Goal: Information Seeking & Learning: Learn about a topic

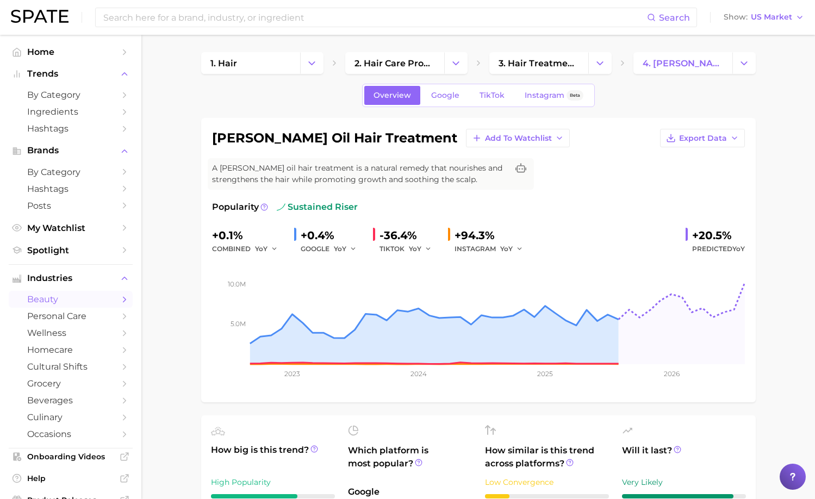
click at [371, 30] on div "Search Show US Market" at bounding box center [407, 17] width 793 height 35
click at [445, 61] on button "Change Category" at bounding box center [455, 63] width 23 height 22
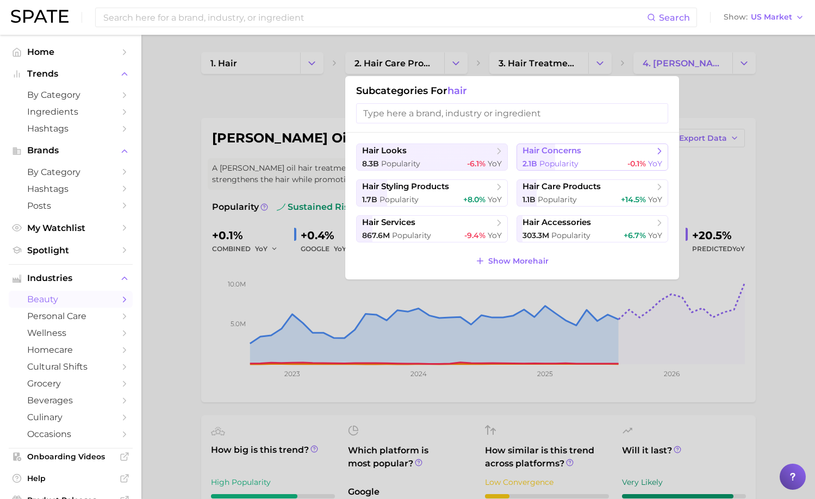
click at [555, 156] on span "hair concerns" at bounding box center [588, 151] width 132 height 11
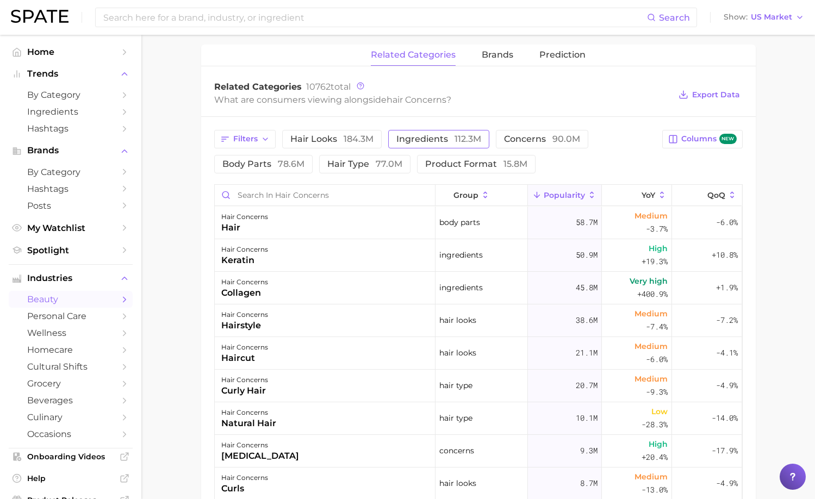
click at [435, 138] on span "ingredients 112.3m" at bounding box center [438, 139] width 85 height 9
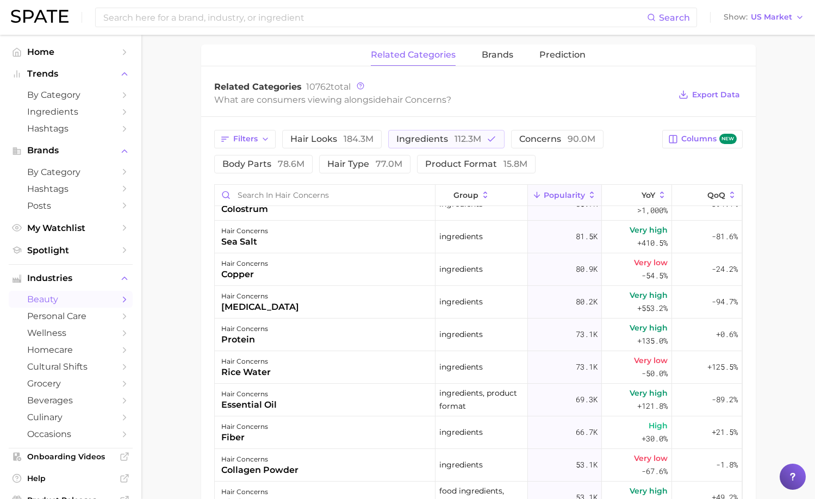
scroll to position [869, 0]
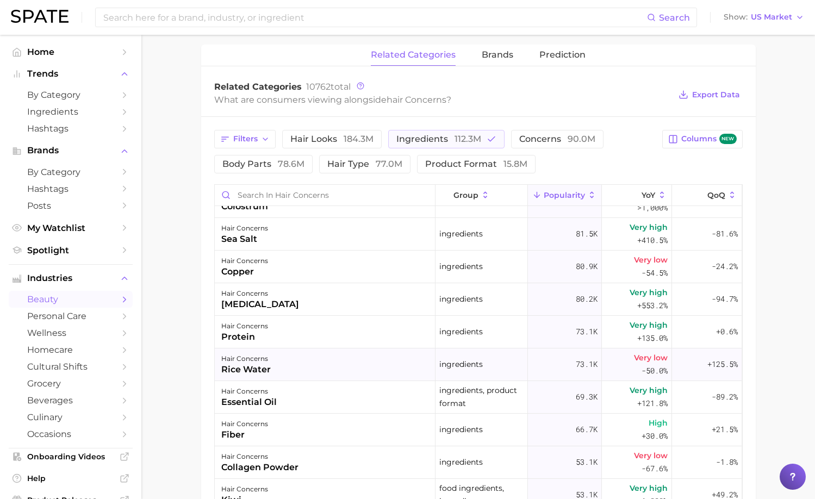
click at [313, 364] on div "hair concerns rice water" at bounding box center [325, 364] width 221 height 33
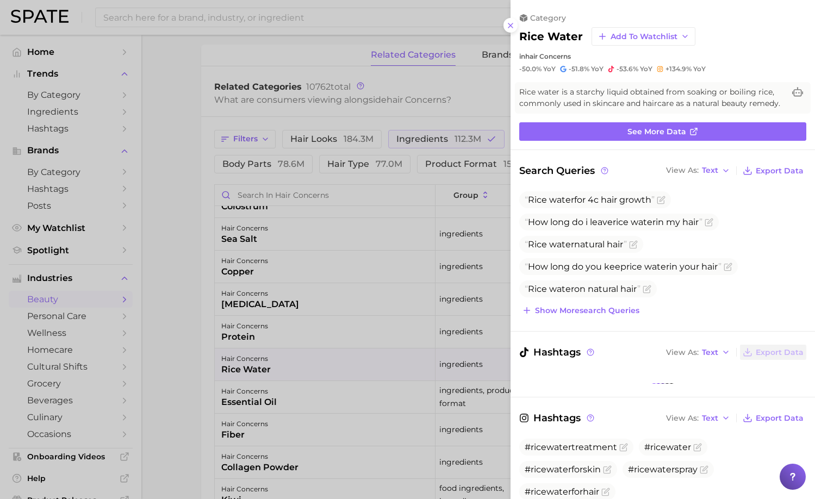
click at [314, 364] on div at bounding box center [407, 249] width 815 height 499
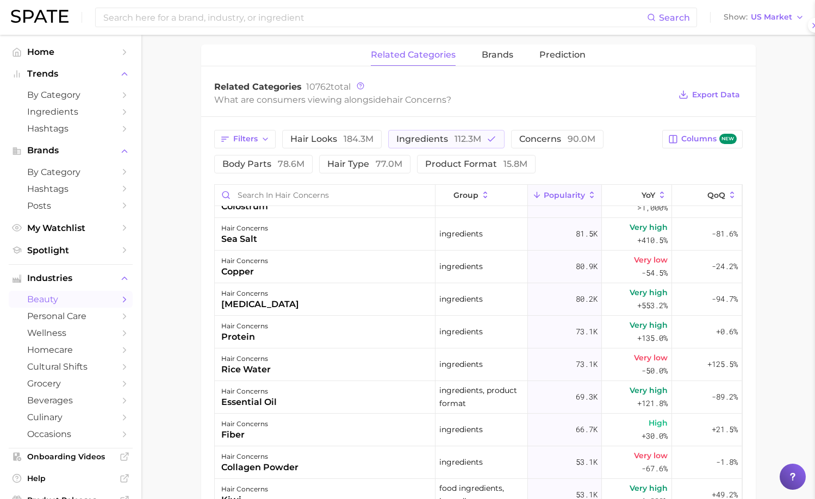
click at [314, 364] on div at bounding box center [407, 249] width 815 height 499
click at [314, 364] on div "hair concerns rice water" at bounding box center [325, 364] width 221 height 33
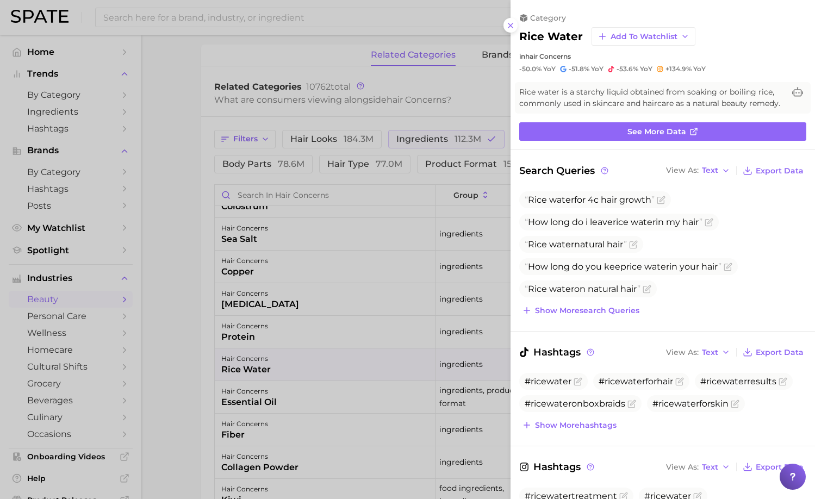
scroll to position [0, 0]
click at [314, 364] on div at bounding box center [407, 249] width 815 height 499
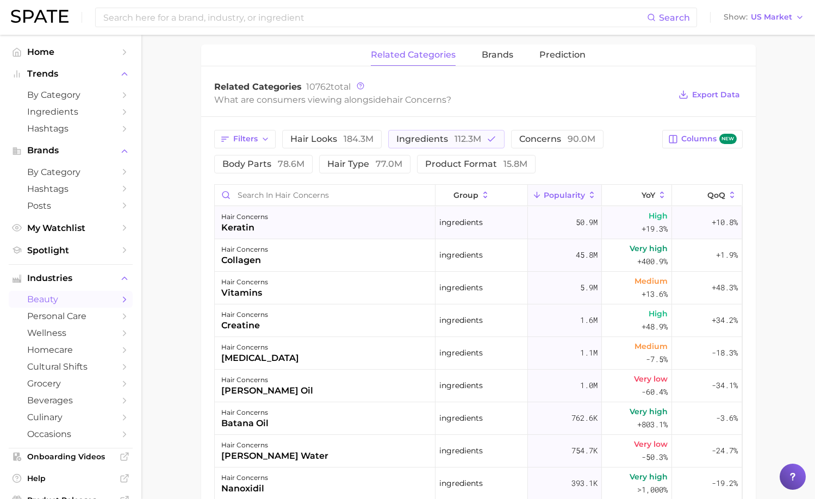
click at [291, 231] on div "hair concerns keratin" at bounding box center [325, 223] width 221 height 33
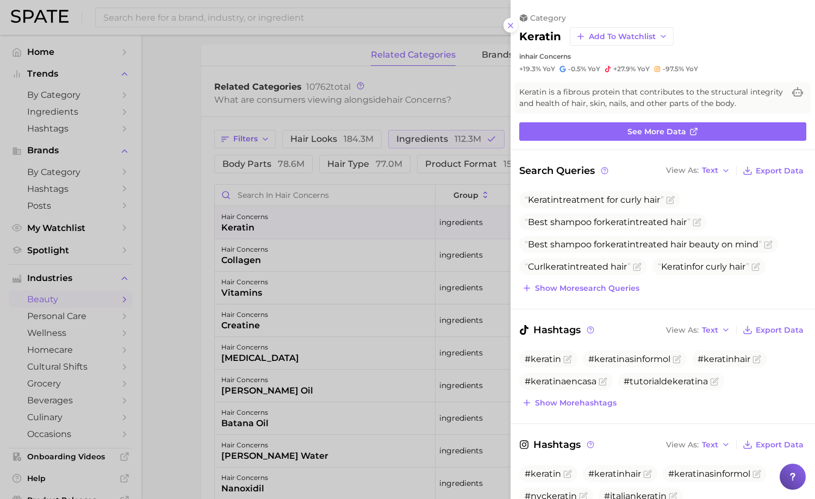
click at [291, 231] on div at bounding box center [407, 249] width 815 height 499
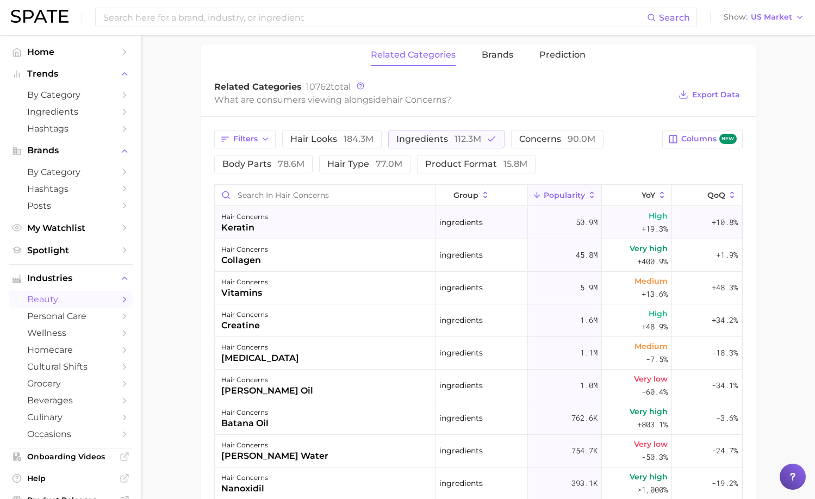
click at [235, 234] on div "hair concerns keratin" at bounding box center [325, 223] width 221 height 33
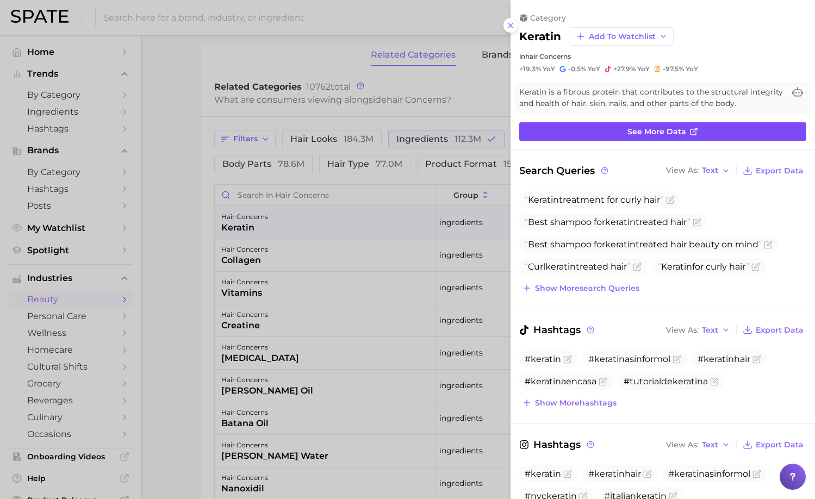
click at [650, 132] on span "See more data" at bounding box center [656, 131] width 59 height 9
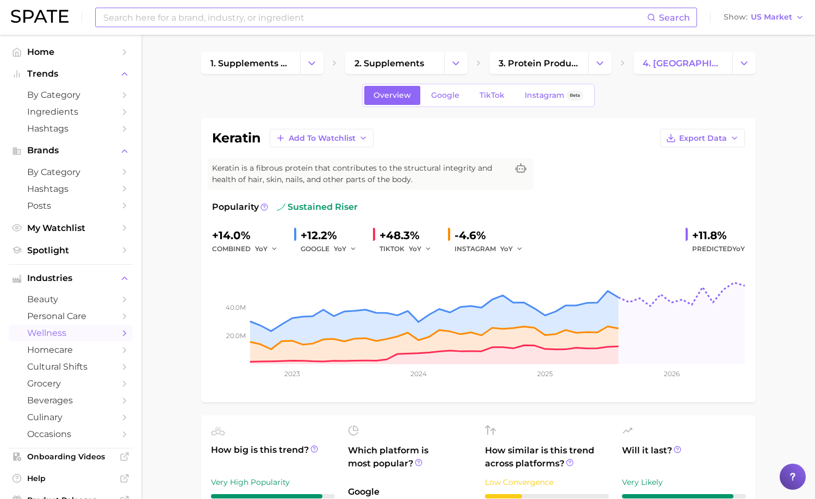
click at [232, 20] on input at bounding box center [374, 17] width 545 height 18
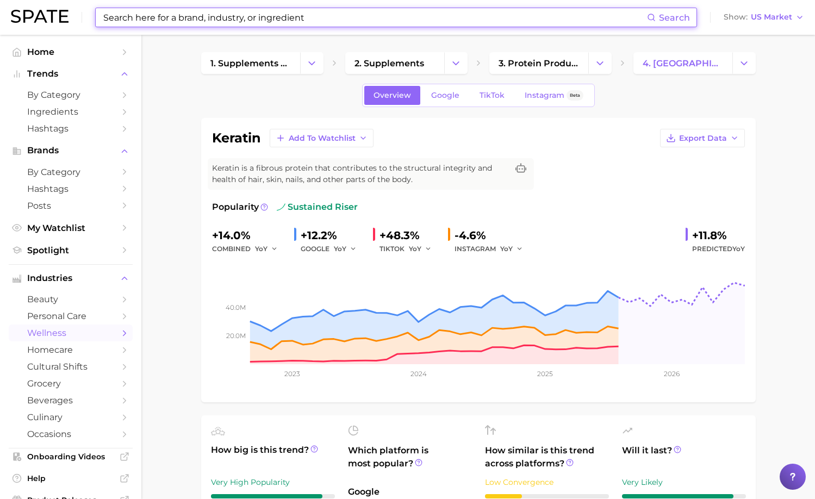
click at [232, 20] on input at bounding box center [374, 17] width 545 height 18
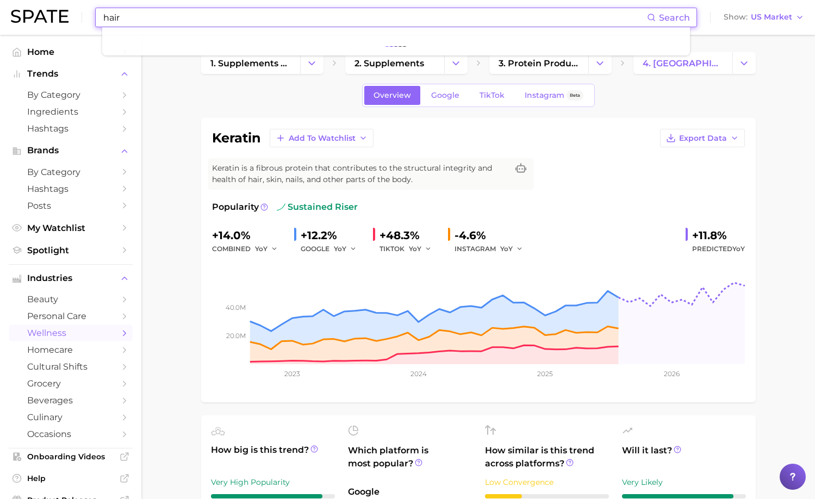
type input "hair"
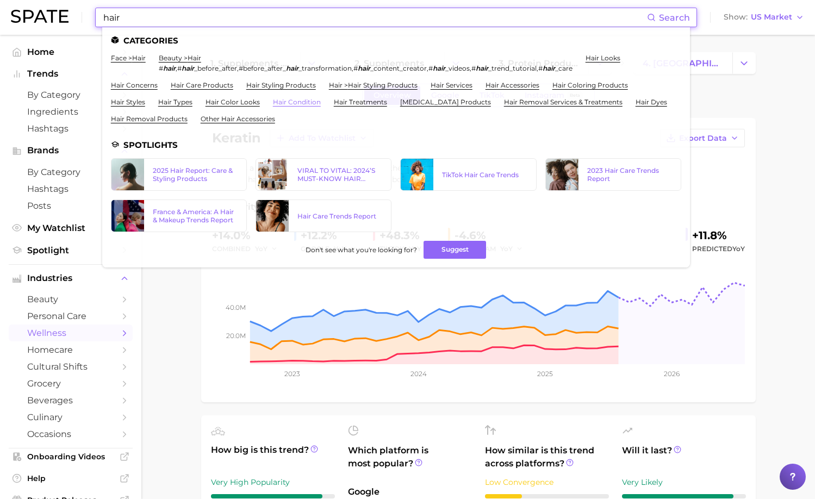
click at [285, 98] on link "hair condition" at bounding box center [297, 102] width 48 height 8
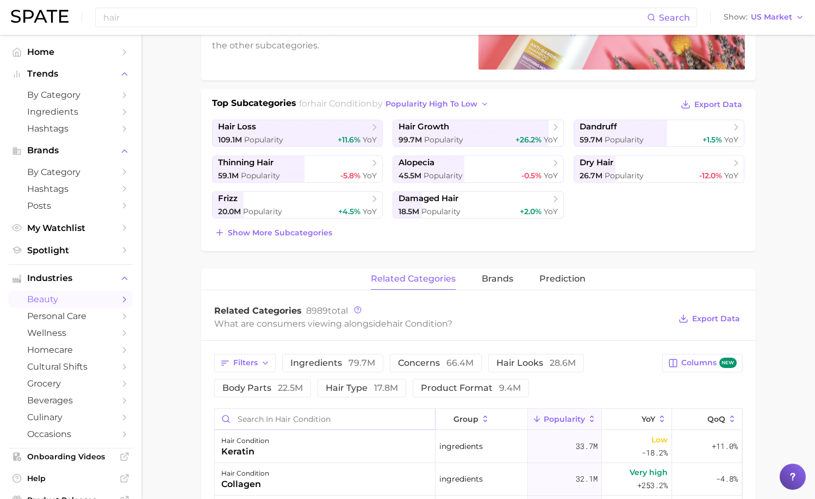
scroll to position [200, 0]
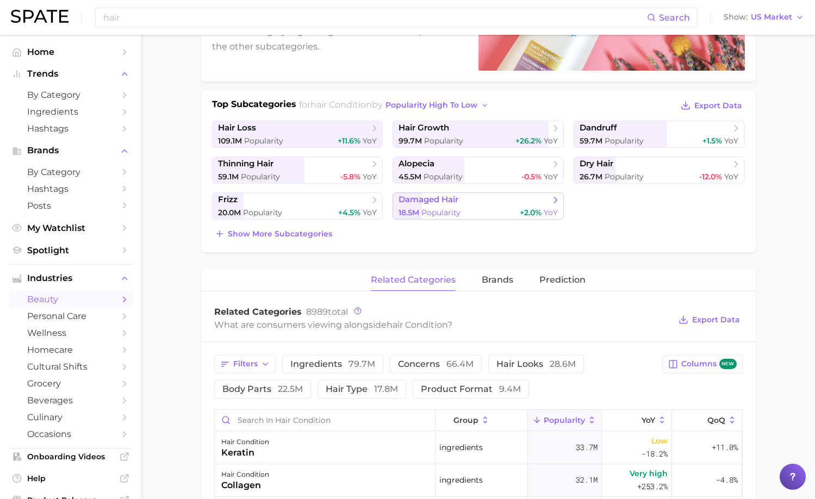
click at [459, 206] on link "damaged hair 18.5m Popularity +2.0% YoY" at bounding box center [477, 205] width 171 height 27
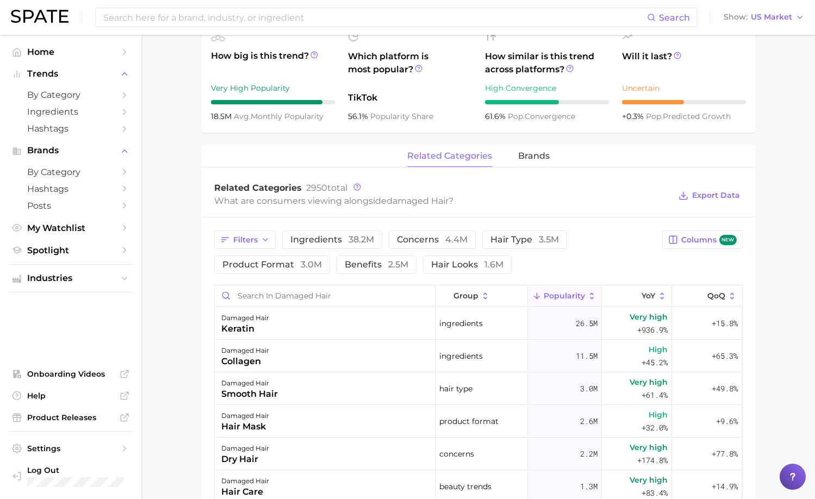
scroll to position [34, 0]
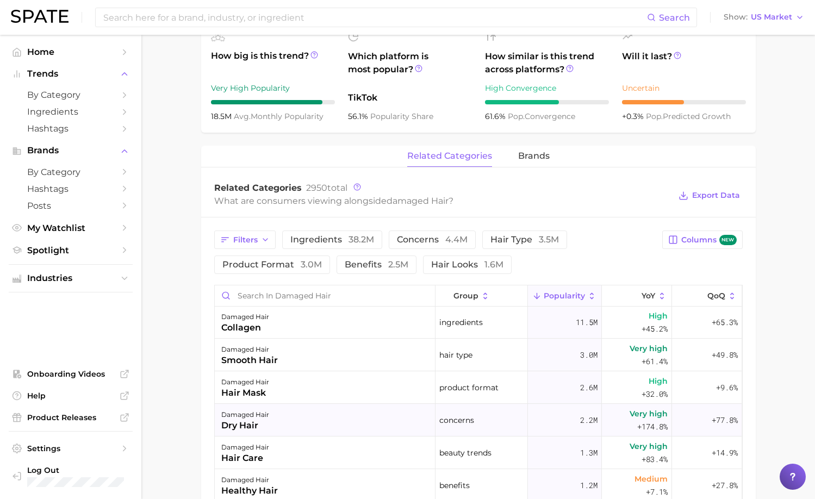
click at [245, 421] on div "dry hair" at bounding box center [245, 425] width 48 height 13
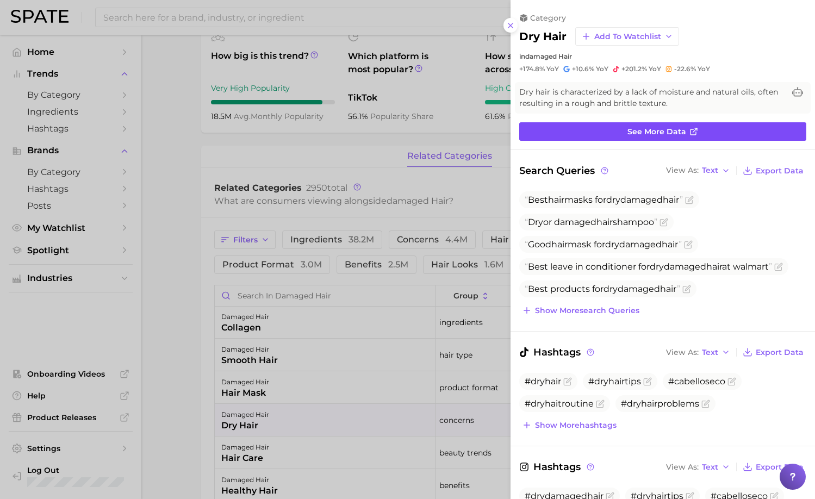
scroll to position [0, 0]
click at [591, 129] on link "See more data" at bounding box center [662, 131] width 287 height 18
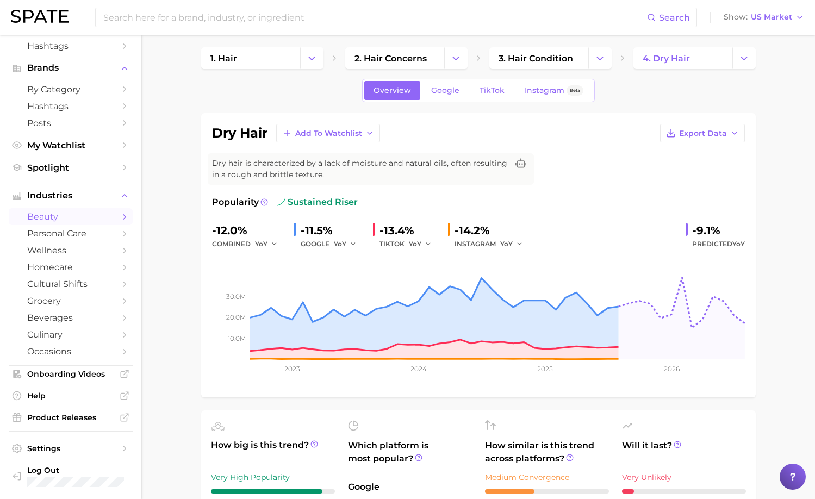
scroll to position [4, 0]
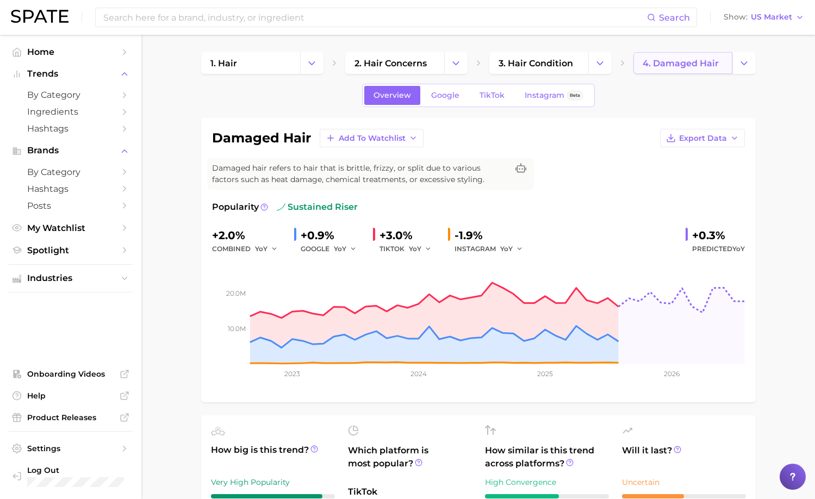
click at [685, 65] on span "4. damaged hair" at bounding box center [681, 63] width 76 height 10
click at [733, 64] on button "Change Category" at bounding box center [743, 63] width 23 height 22
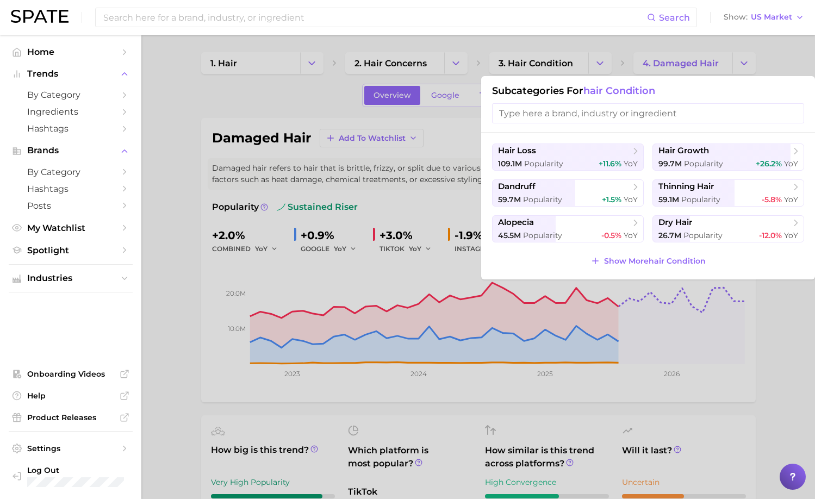
click at [608, 60] on div at bounding box center [407, 249] width 815 height 499
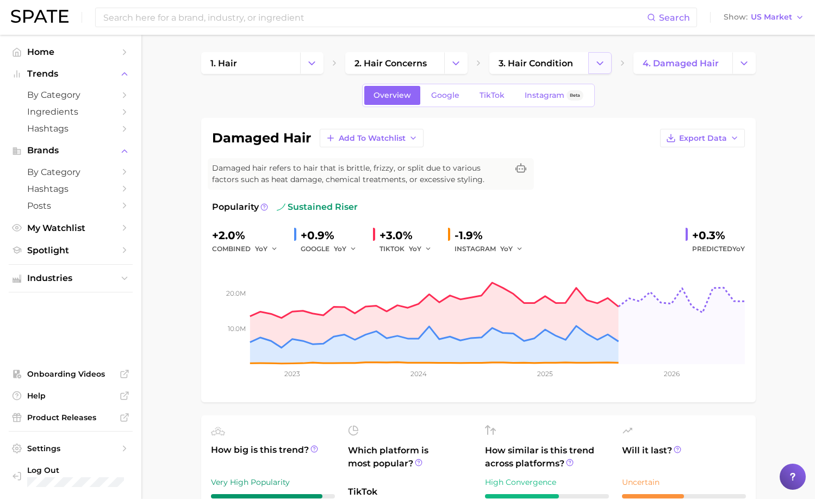
click at [602, 60] on icon "Change Category" at bounding box center [599, 63] width 11 height 11
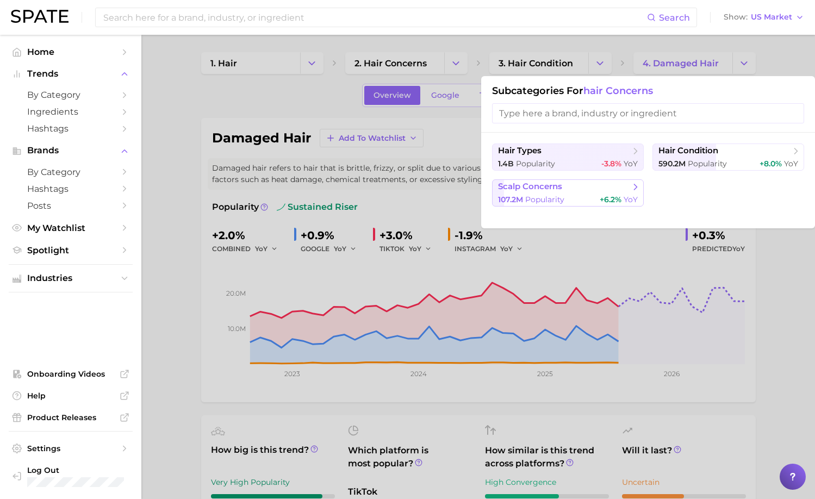
click at [594, 188] on span "scalp concerns" at bounding box center [564, 187] width 132 height 11
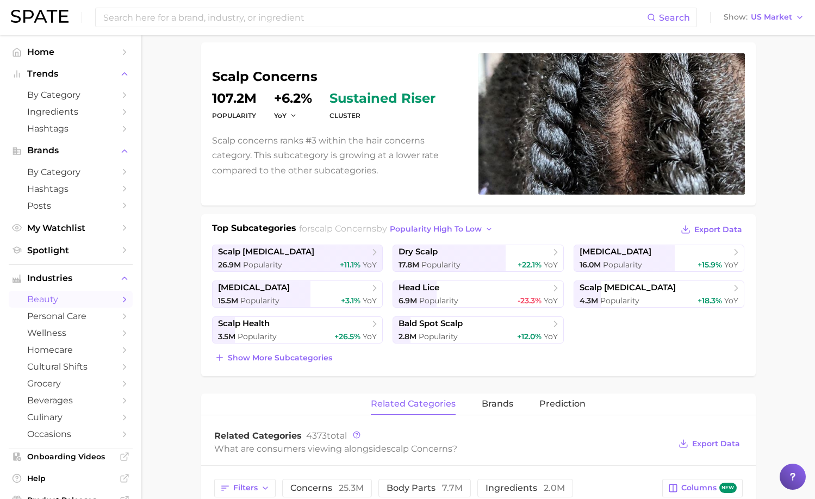
scroll to position [77, 0]
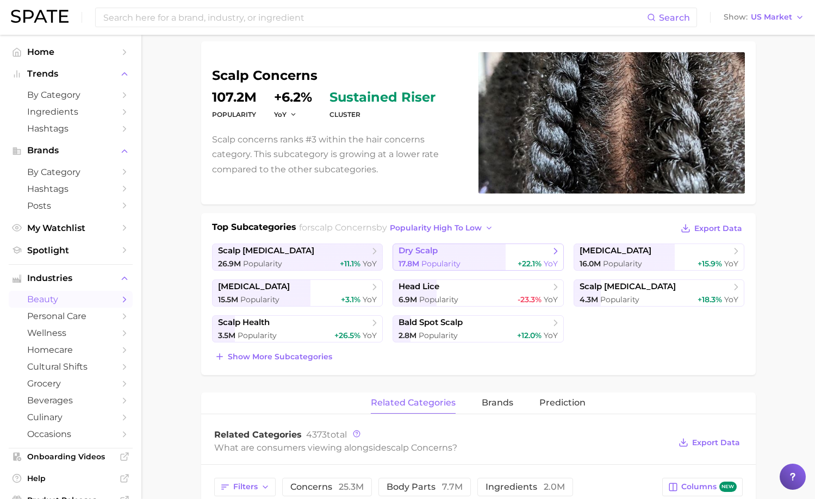
click at [462, 250] on span "dry scalp" at bounding box center [473, 251] width 151 height 11
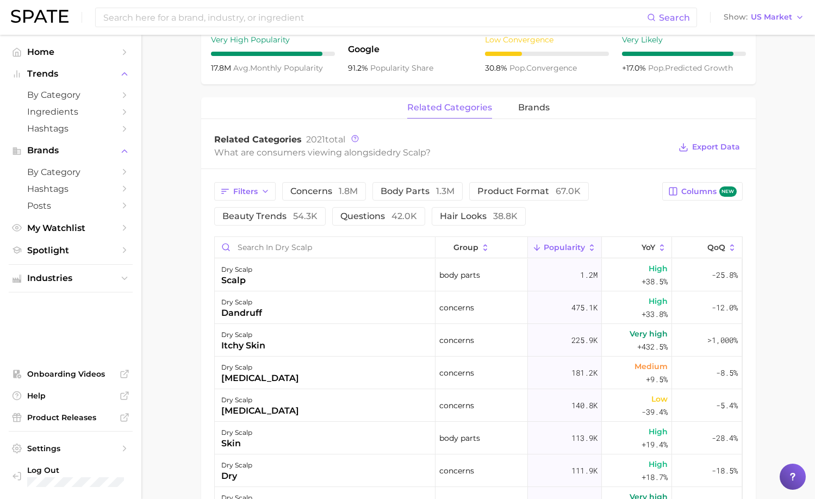
scroll to position [446, 0]
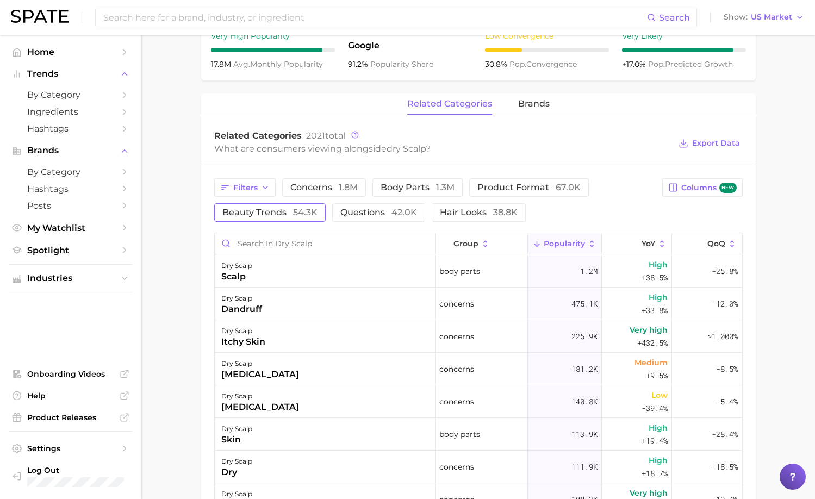
click at [294, 217] on span "54.3k" at bounding box center [305, 212] width 24 height 10
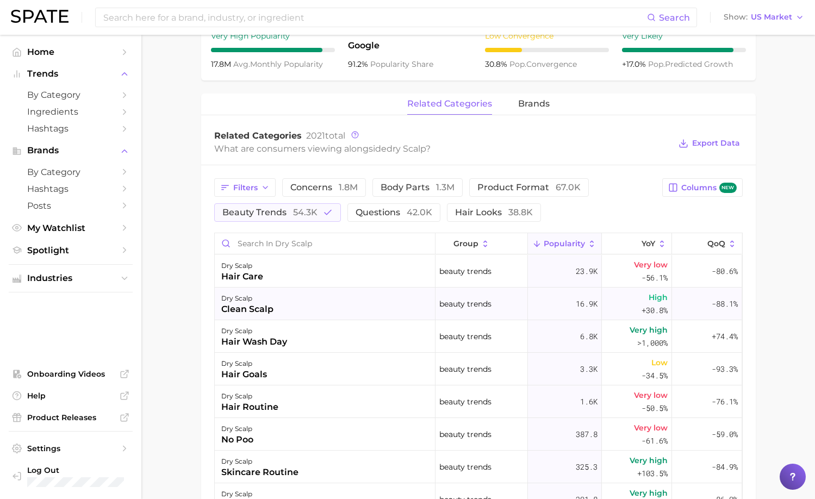
click at [257, 306] on div "clean scalp" at bounding box center [247, 309] width 52 height 13
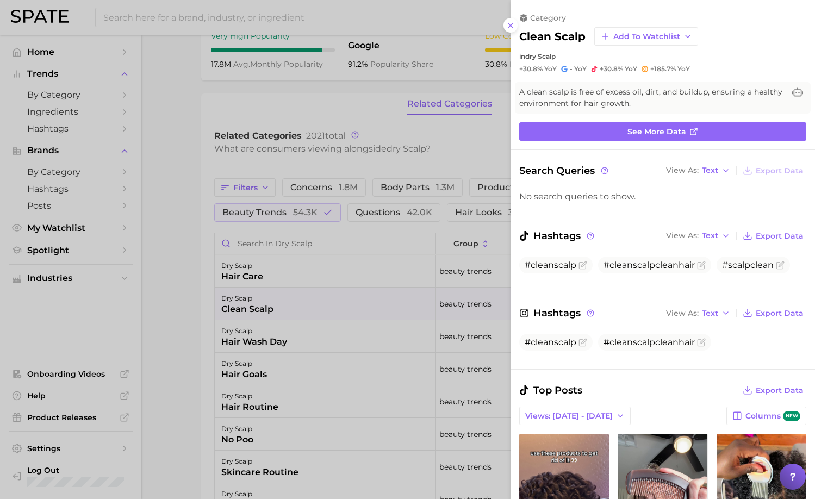
scroll to position [0, 0]
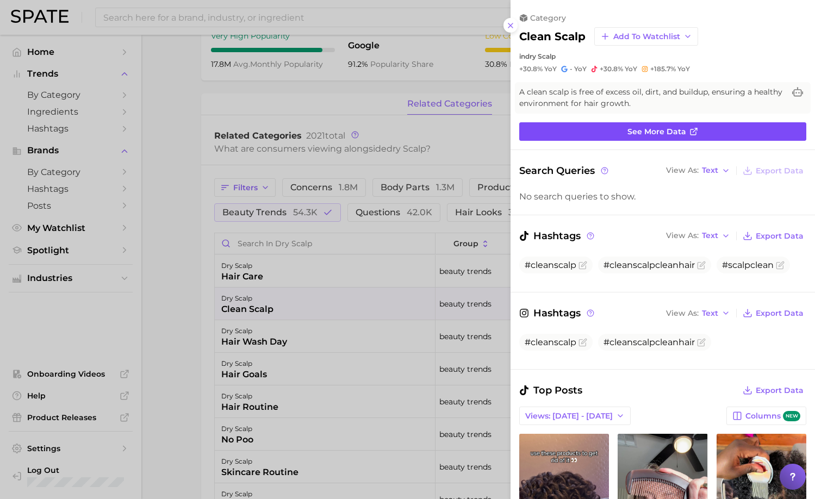
click at [626, 134] on link "See more data" at bounding box center [662, 131] width 287 height 18
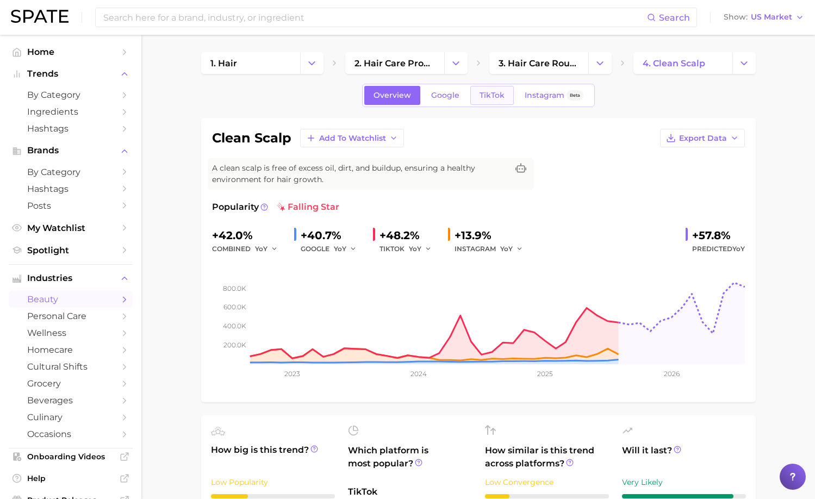
click at [490, 95] on span "TikTok" at bounding box center [491, 95] width 25 height 9
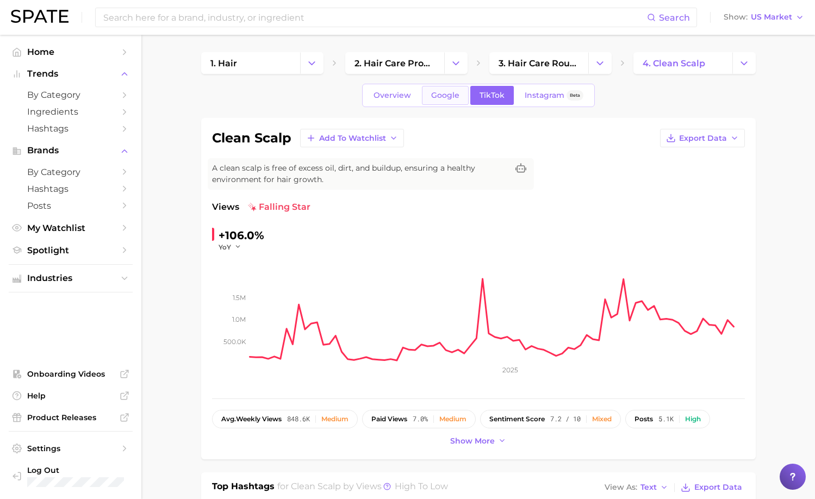
click at [453, 98] on span "Google" at bounding box center [445, 95] width 28 height 9
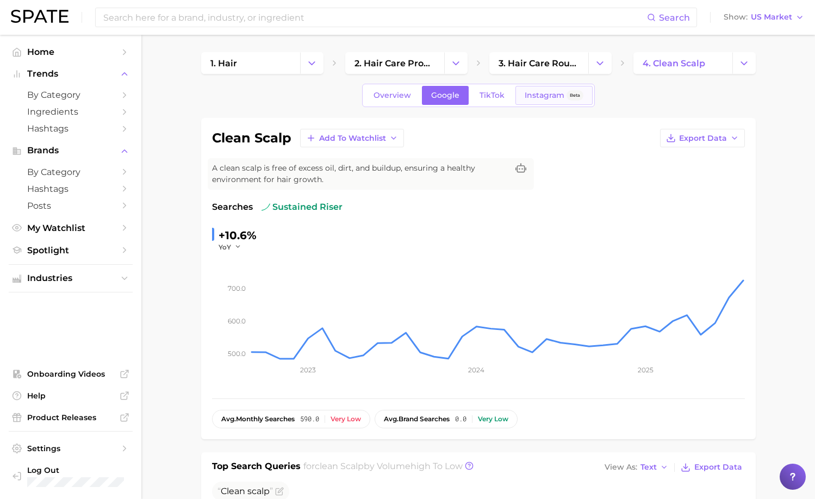
click at [543, 91] on span "Instagram" at bounding box center [545, 95] width 40 height 9
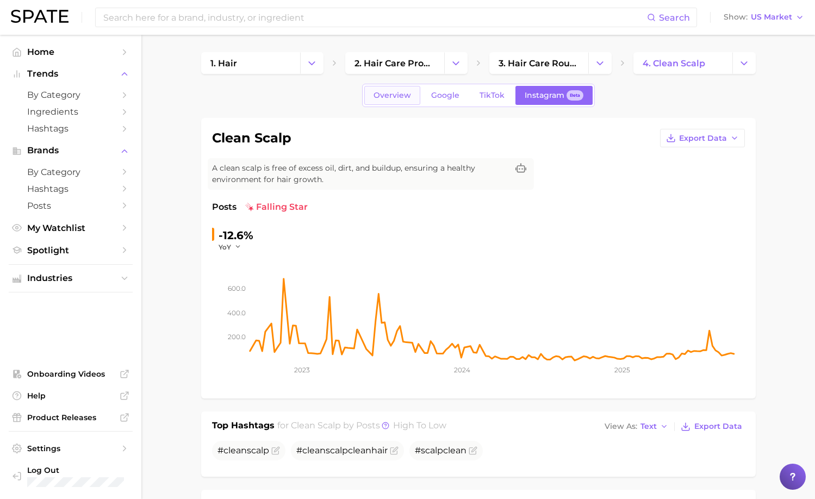
click at [392, 96] on span "Overview" at bounding box center [392, 95] width 38 height 9
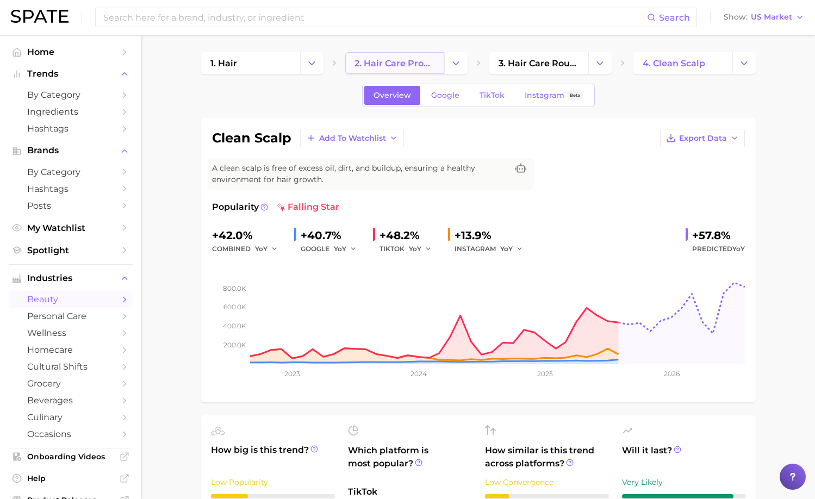
click at [432, 66] on span "2. hair care products" at bounding box center [394, 63] width 80 height 10
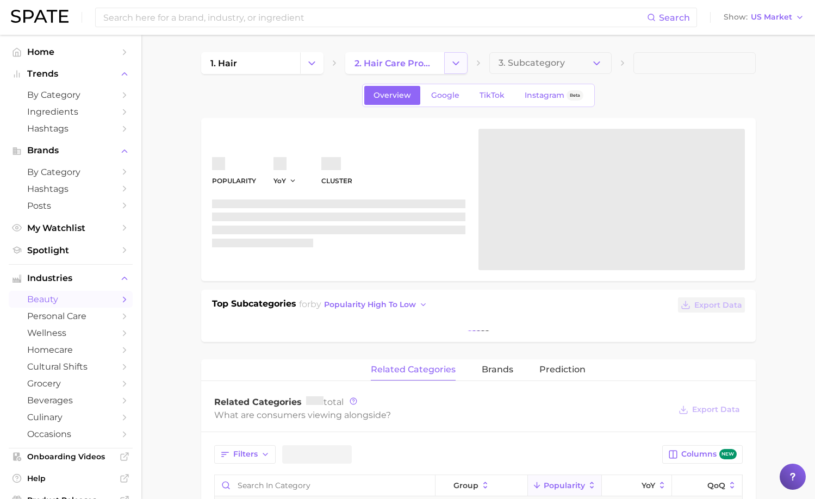
click at [453, 65] on icon "Change Category" at bounding box center [455, 63] width 11 height 11
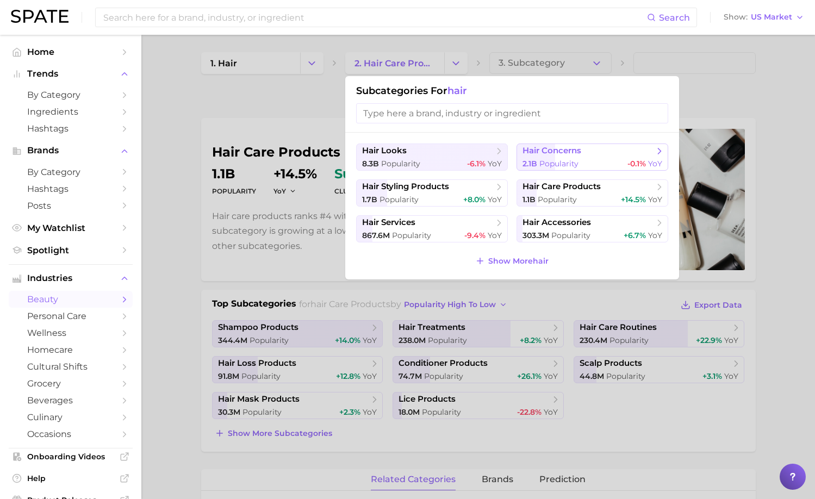
click at [570, 153] on span "hair concerns" at bounding box center [551, 151] width 59 height 10
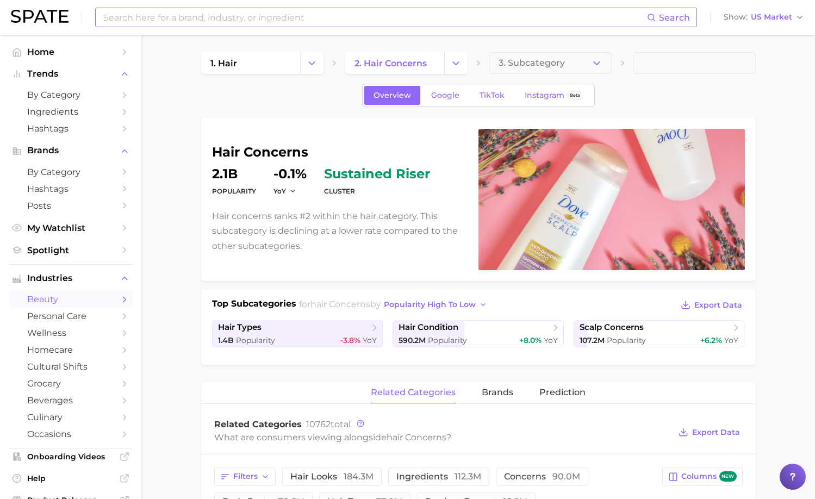
click at [289, 22] on input at bounding box center [374, 17] width 545 height 18
type input "heat hair"
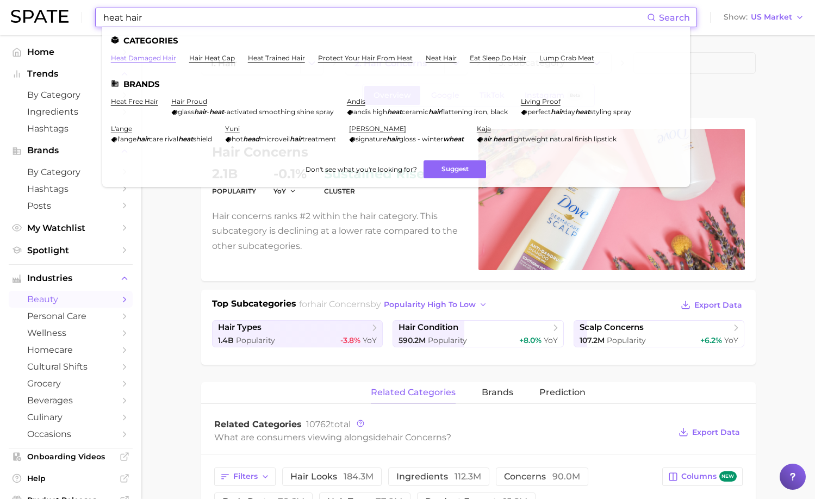
click at [173, 55] on link "heat damaged hair" at bounding box center [143, 58] width 65 height 8
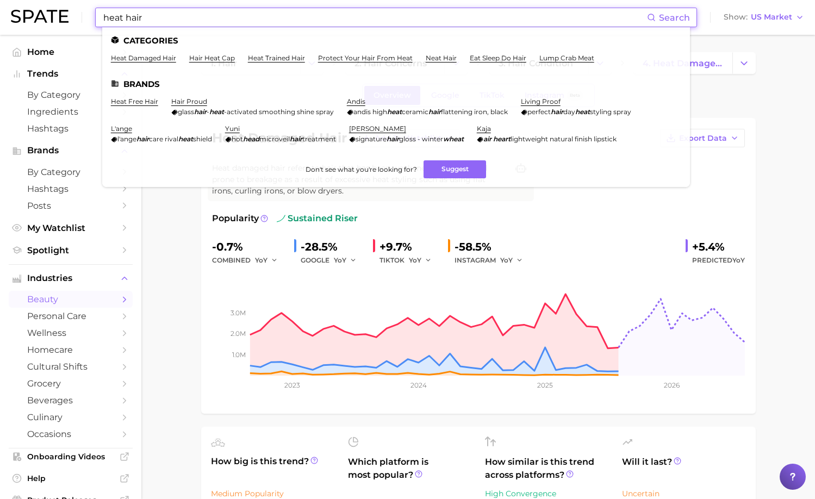
click at [181, 19] on input "heat hair" at bounding box center [374, 17] width 545 height 18
click at [358, 57] on link "protect your hair from heat" at bounding box center [365, 58] width 95 height 8
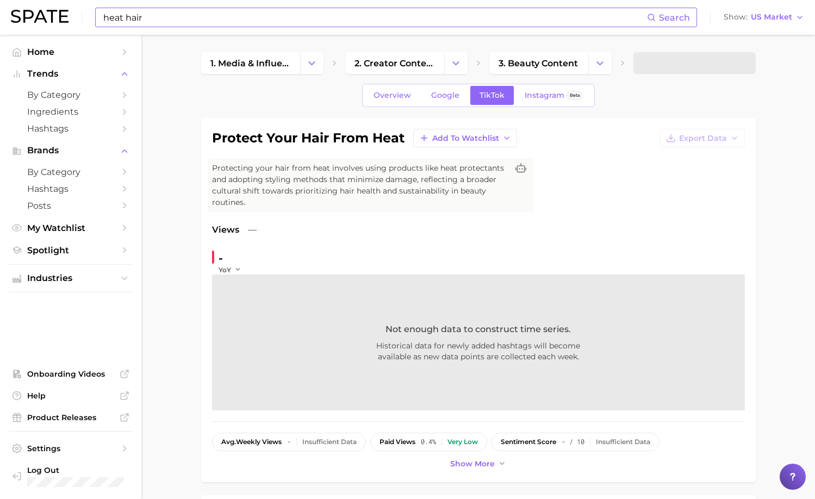
click at [288, 14] on input "heat hair" at bounding box center [374, 17] width 545 height 18
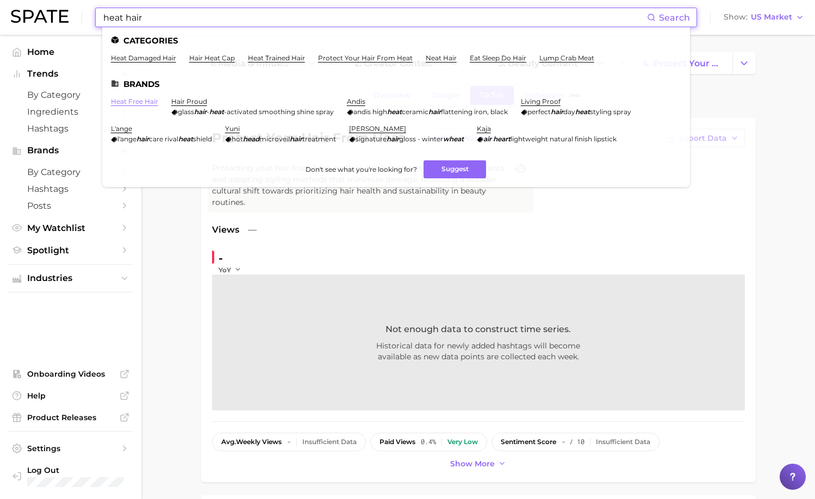
click at [144, 102] on link "heat free hair" at bounding box center [134, 101] width 47 height 8
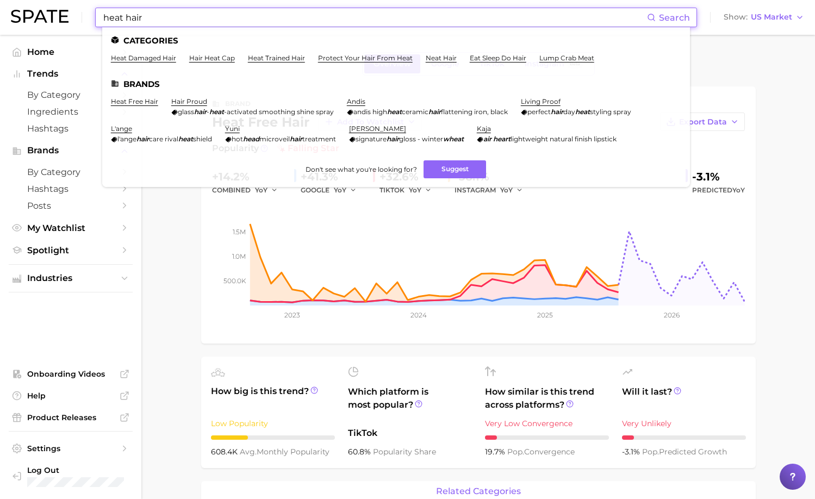
click at [149, 23] on input "heat hair" at bounding box center [374, 17] width 545 height 18
click at [151, 57] on link "heat damaged hair" at bounding box center [143, 58] width 65 height 8
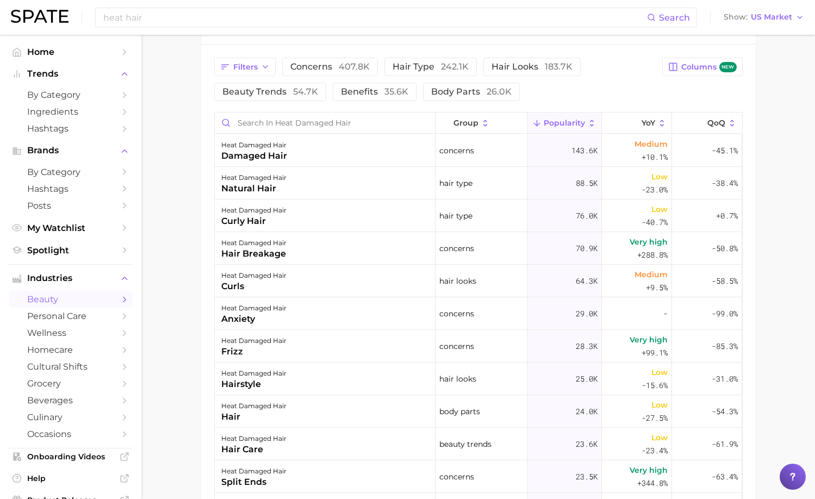
scroll to position [580, 0]
click at [266, 244] on div "heat damaged hair" at bounding box center [253, 241] width 65 height 13
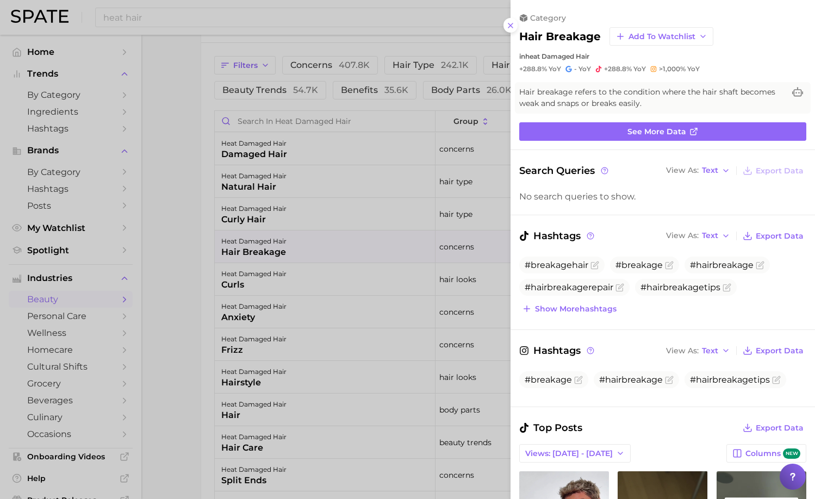
scroll to position [0, 0]
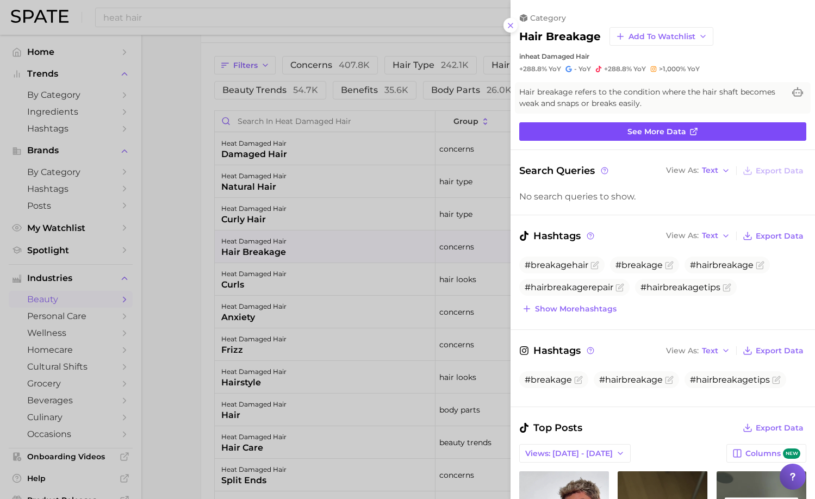
click at [619, 128] on link "See more data" at bounding box center [662, 131] width 287 height 18
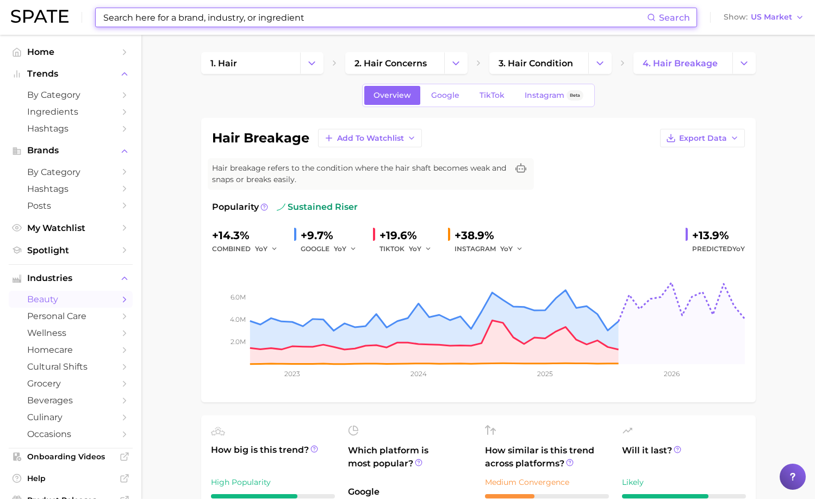
click at [260, 17] on input at bounding box center [374, 17] width 545 height 18
paste input "caffeine"
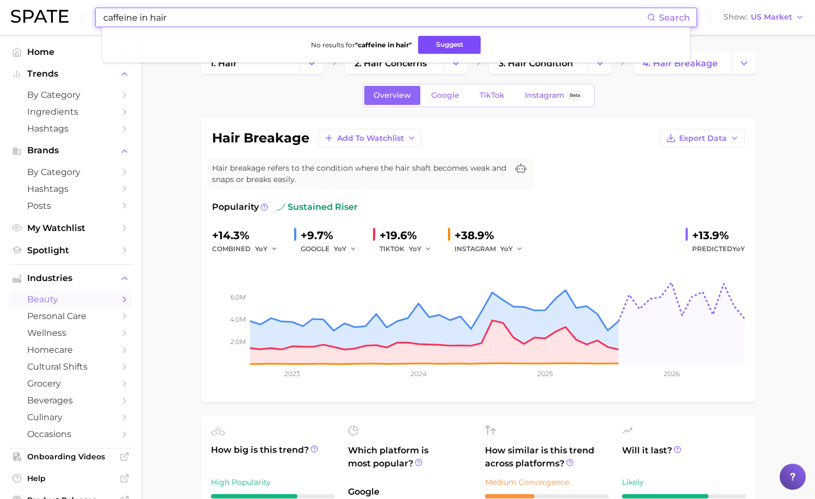
click at [441, 46] on button "Suggest" at bounding box center [449, 45] width 63 height 18
click at [250, 22] on input "caffeine in hair" at bounding box center [374, 17] width 545 height 18
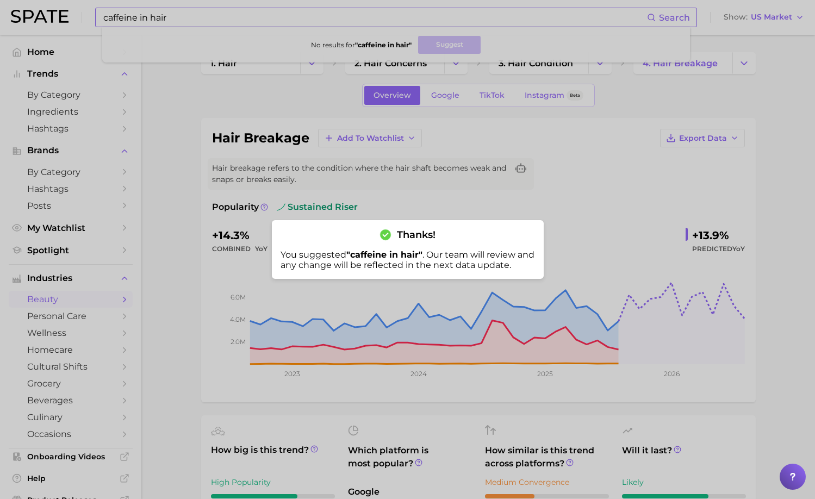
click at [250, 22] on div at bounding box center [407, 249] width 815 height 499
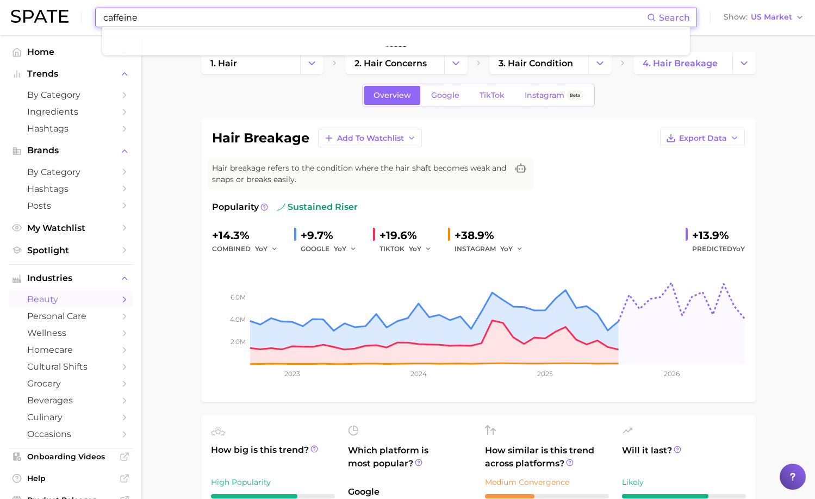
drag, startPoint x: 164, startPoint y: 17, endPoint x: 98, endPoint y: 17, distance: 65.2
click at [98, 17] on div "caffeine Search" at bounding box center [396, 18] width 602 height 20
paste input "Scalp"
type input "Scalp health"
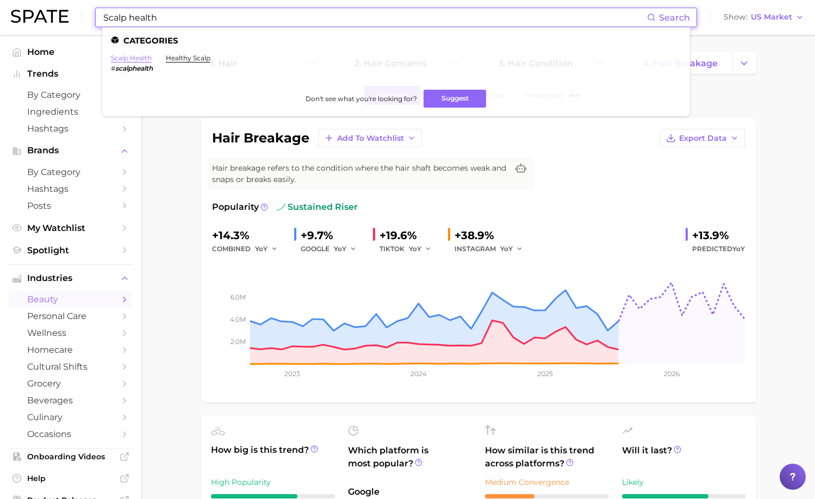
click at [124, 57] on link "scalp health" at bounding box center [131, 58] width 41 height 8
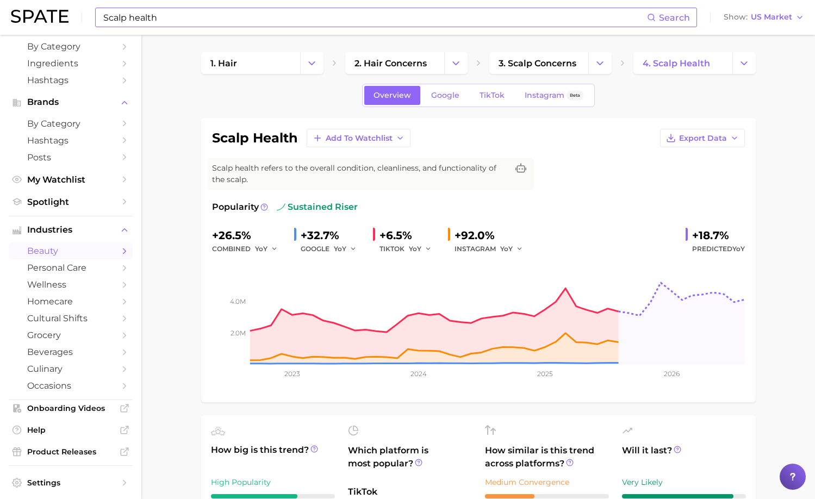
scroll to position [50, 0]
click at [490, 88] on link "TikTok" at bounding box center [491, 95] width 43 height 19
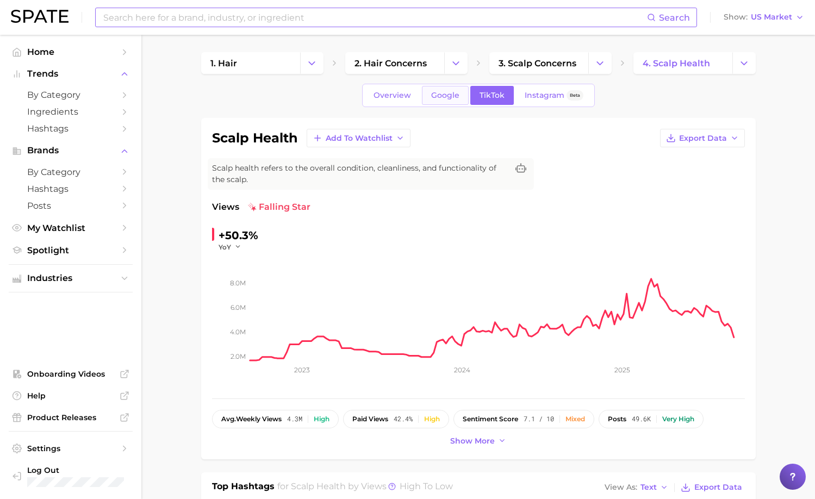
click at [445, 102] on link "Google" at bounding box center [445, 95] width 47 height 19
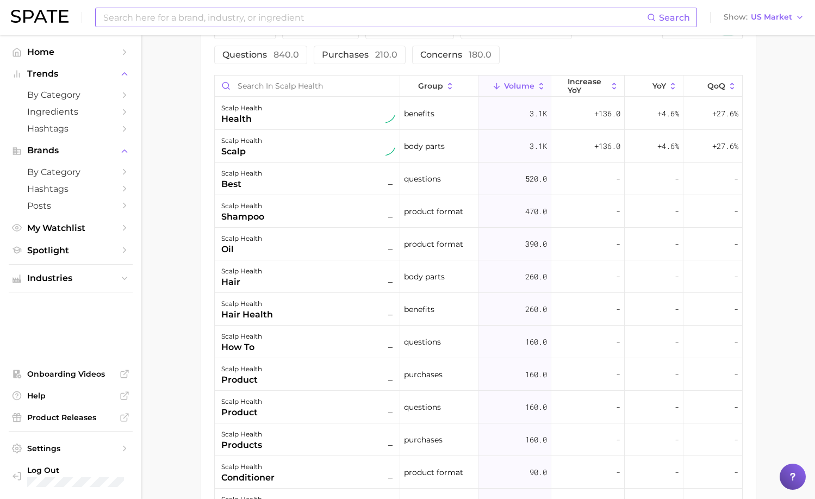
scroll to position [631, 0]
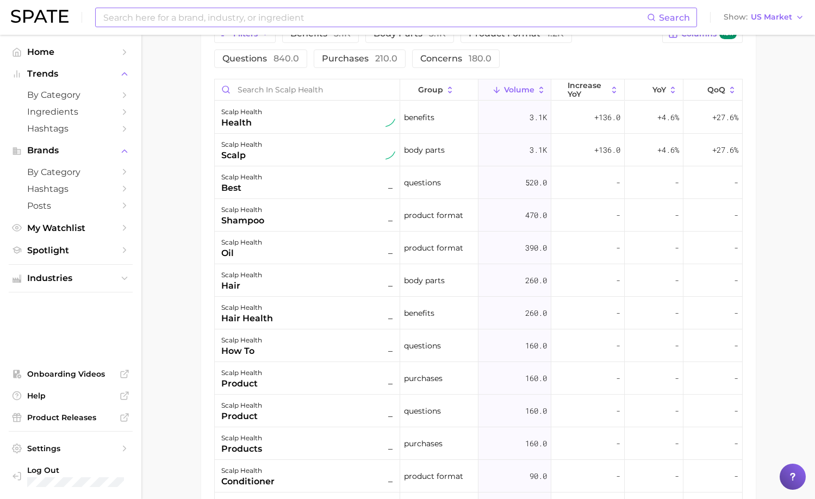
click at [196, 20] on input at bounding box center [374, 17] width 545 height 18
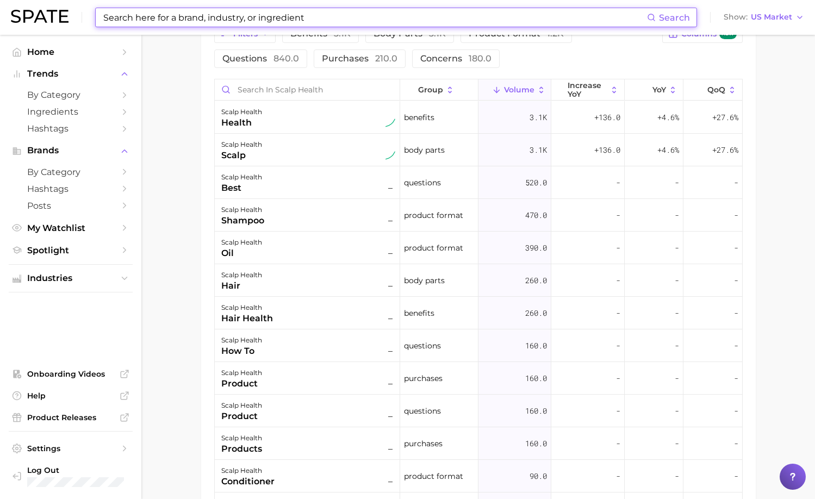
click at [196, 20] on input at bounding box center [374, 17] width 545 height 18
paste input "Hair Growth"
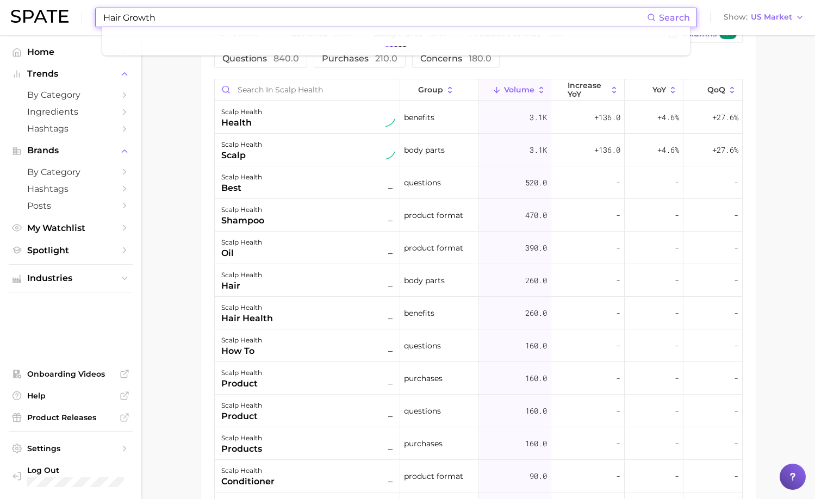
type input "Hair Growth"
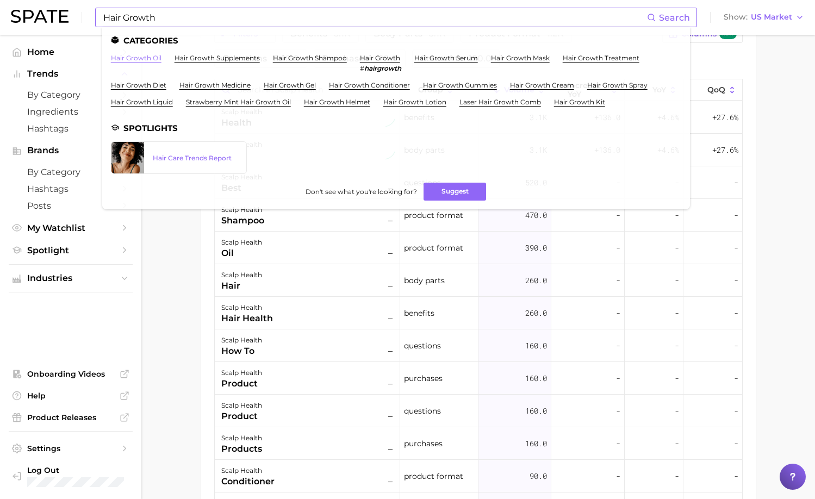
click at [142, 60] on link "hair growth oil" at bounding box center [136, 58] width 51 height 8
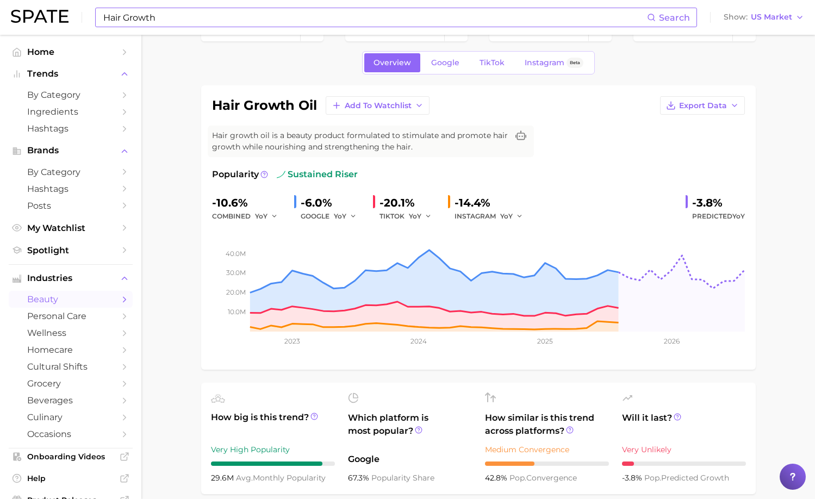
scroll to position [35, 0]
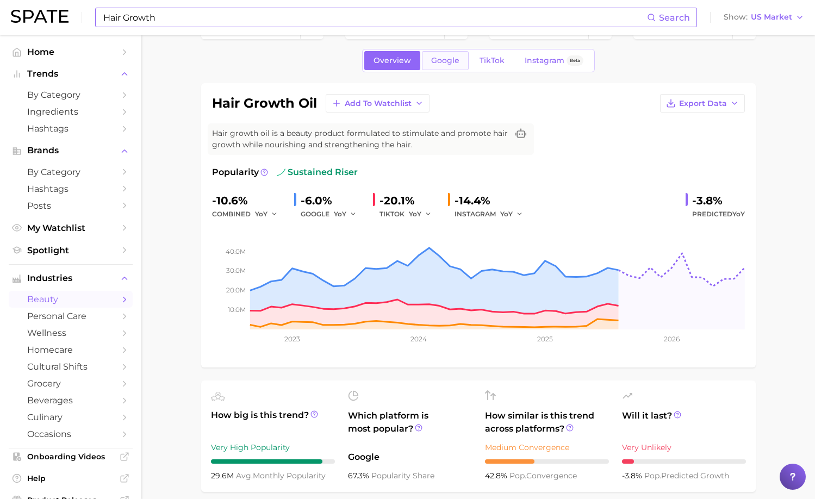
click at [437, 56] on span "Google" at bounding box center [445, 60] width 28 height 9
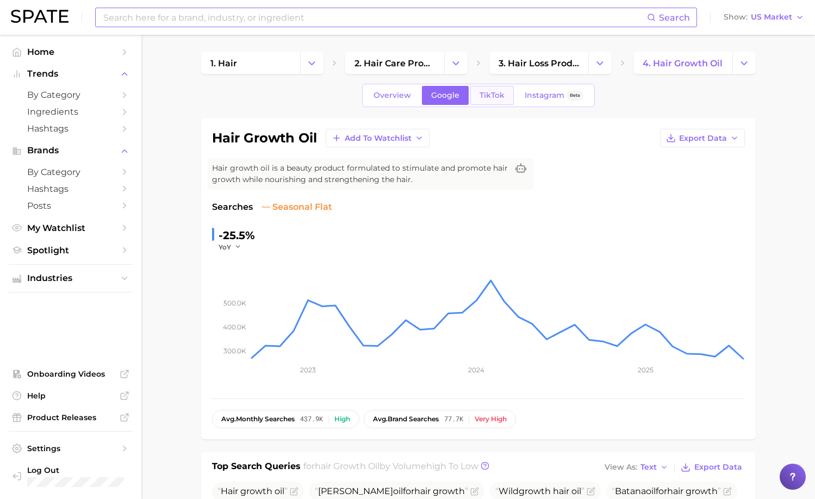
click at [490, 104] on link "TikTok" at bounding box center [491, 95] width 43 height 19
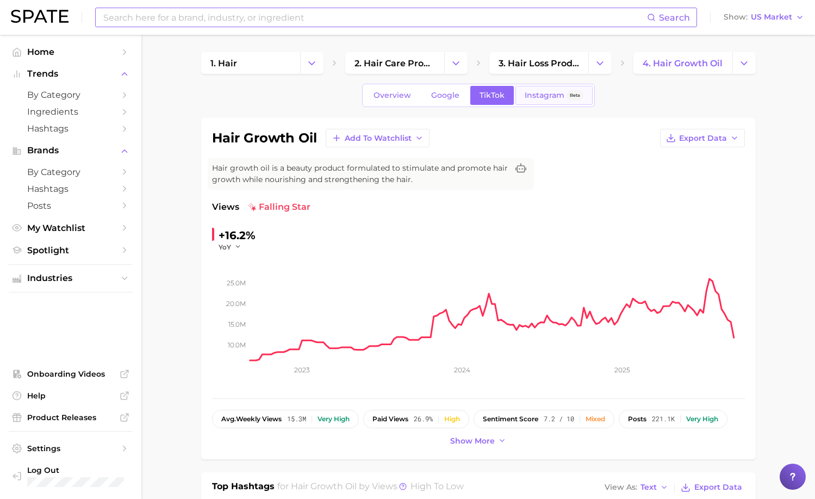
click at [529, 98] on span "Instagram" at bounding box center [545, 95] width 40 height 9
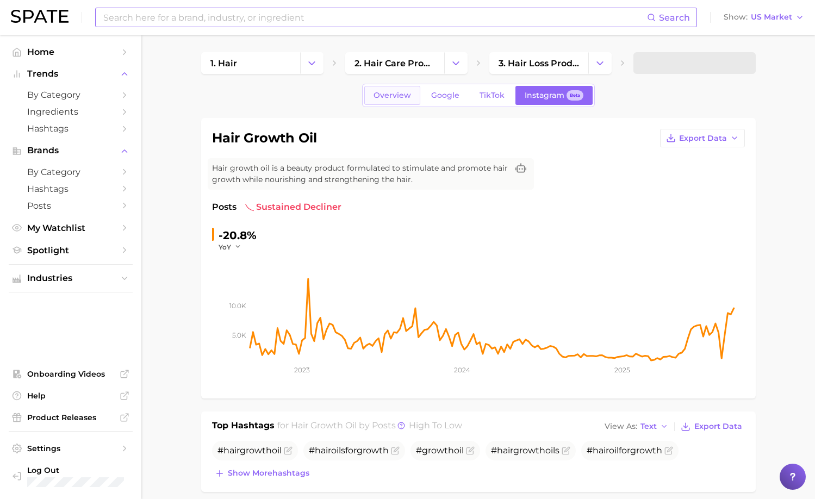
click at [390, 103] on link "Overview" at bounding box center [392, 95] width 56 height 19
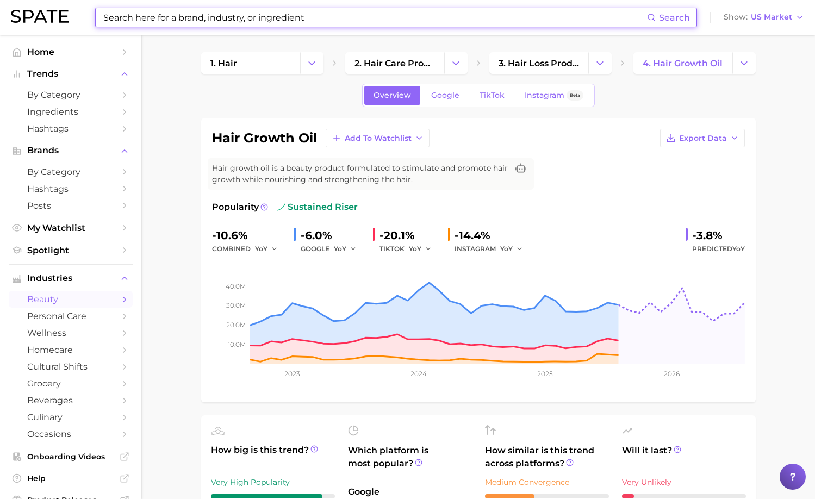
click at [277, 20] on input at bounding box center [374, 17] width 545 height 18
click at [319, 19] on input at bounding box center [374, 17] width 545 height 18
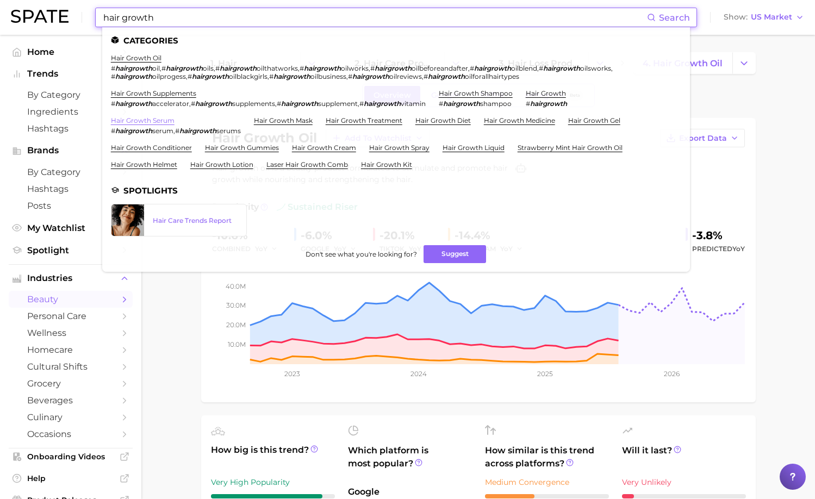
click at [171, 122] on link "hair growth serum" at bounding box center [143, 120] width 64 height 8
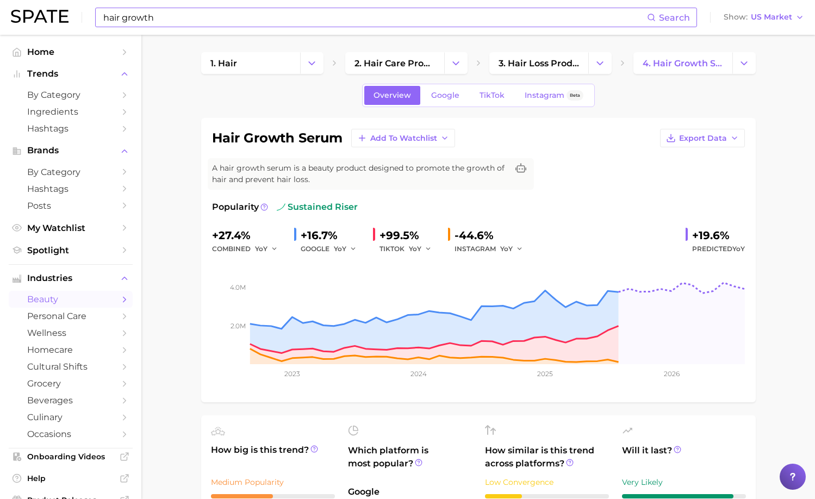
click at [177, 23] on input "hair growth" at bounding box center [374, 17] width 545 height 18
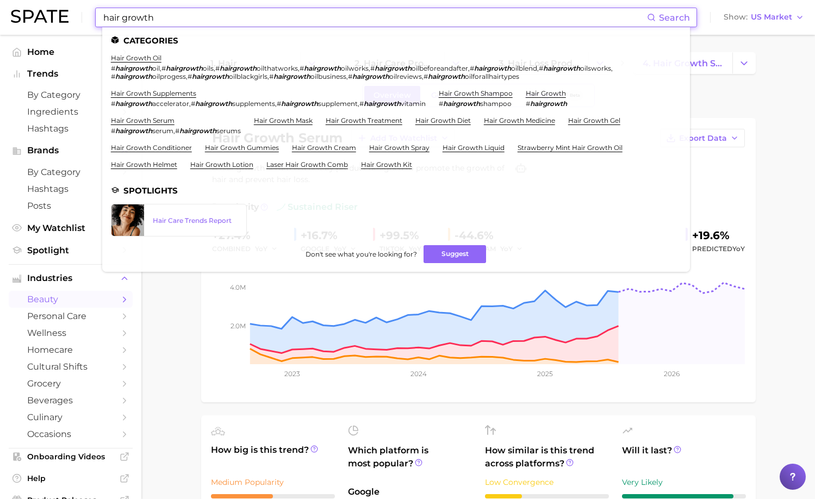
drag, startPoint x: 175, startPoint y: 20, endPoint x: 103, endPoint y: 21, distance: 71.8
click at [103, 21] on input "hair growth" at bounding box center [374, 17] width 545 height 18
paste input "Body Was"
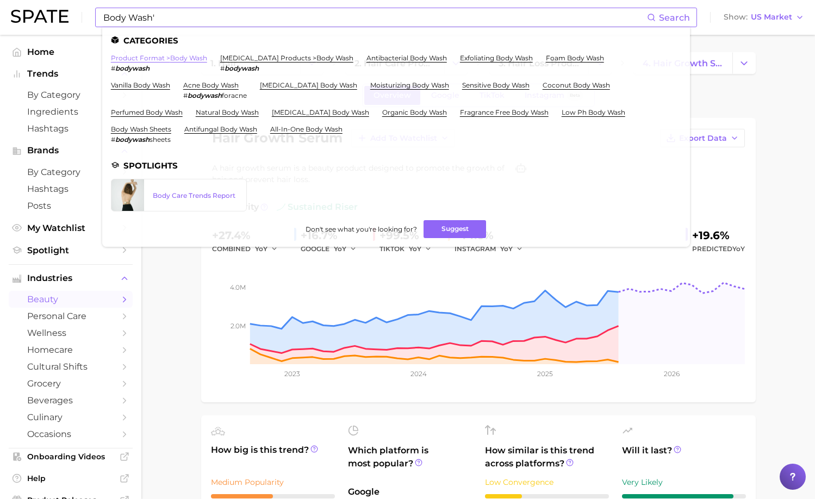
click at [144, 58] on link "product format > body wash" at bounding box center [159, 58] width 96 height 8
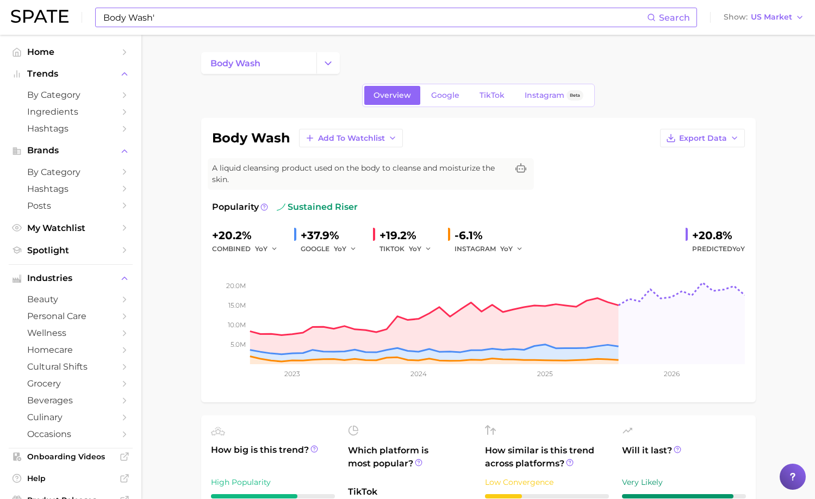
click at [195, 18] on input "Body Wash'" at bounding box center [374, 17] width 545 height 18
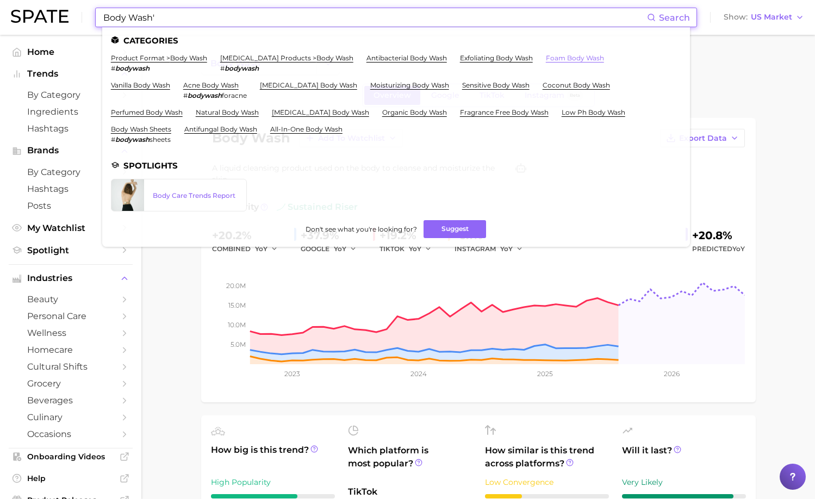
click at [551, 54] on link "foam body wash" at bounding box center [575, 58] width 58 height 8
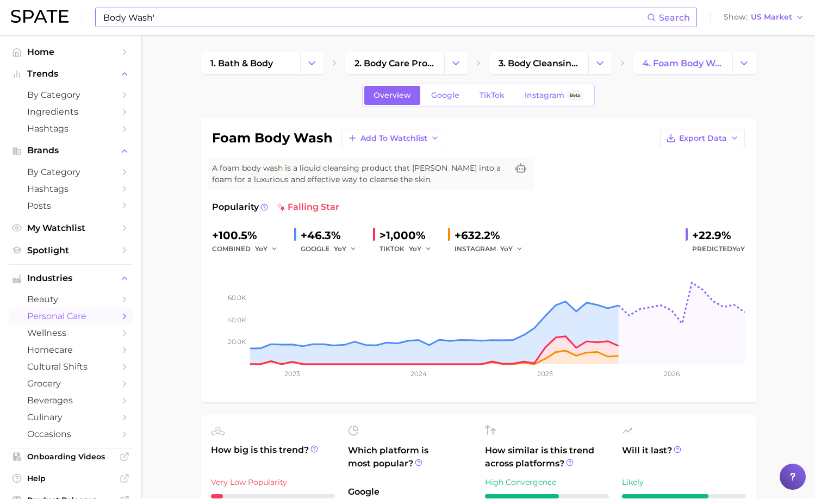
click at [156, 16] on input "Body Wash'" at bounding box center [374, 17] width 545 height 18
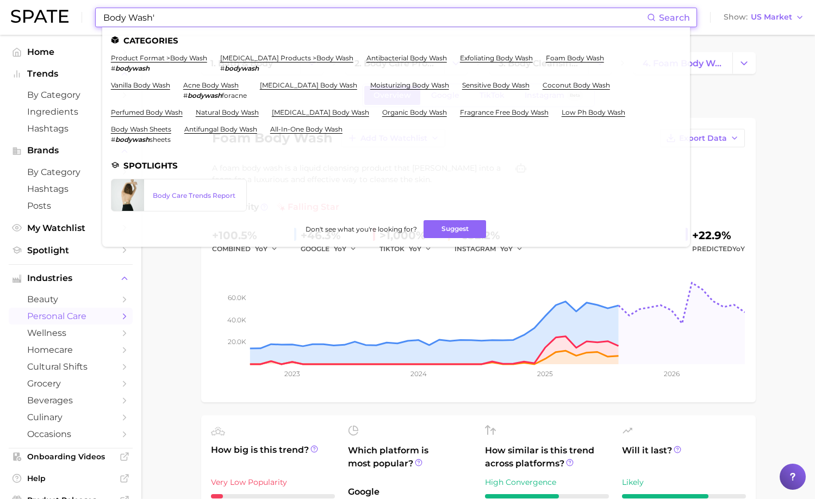
paste input "[MEDICAL_DATA]"
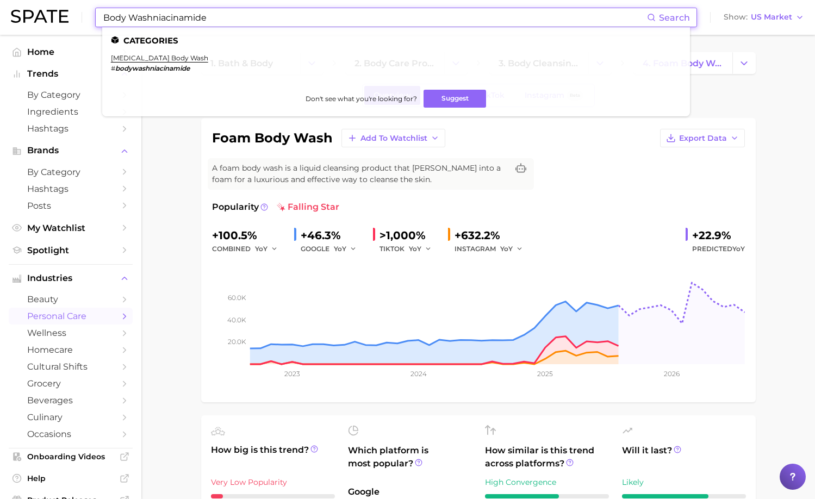
drag, startPoint x: 213, startPoint y: 14, endPoint x: 102, endPoint y: 21, distance: 111.1
click at [102, 20] on input "Body Washniacinamide" at bounding box center [374, 17] width 545 height 18
paste input
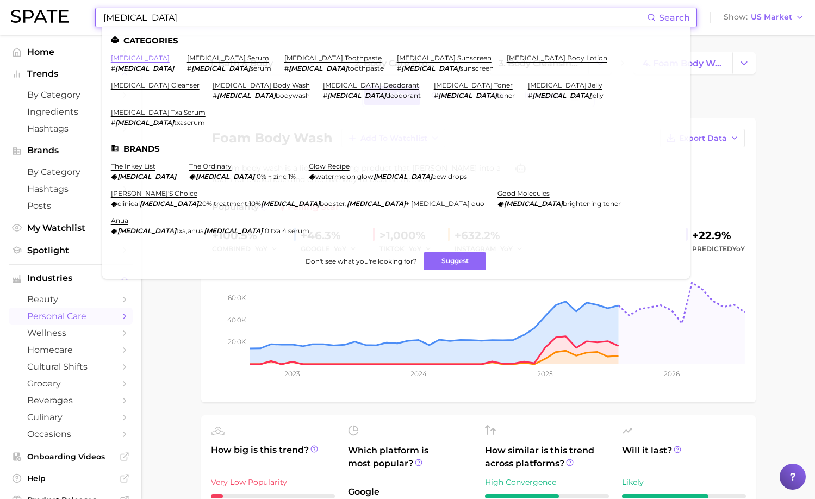
click at [130, 56] on link "[MEDICAL_DATA]" at bounding box center [140, 58] width 59 height 8
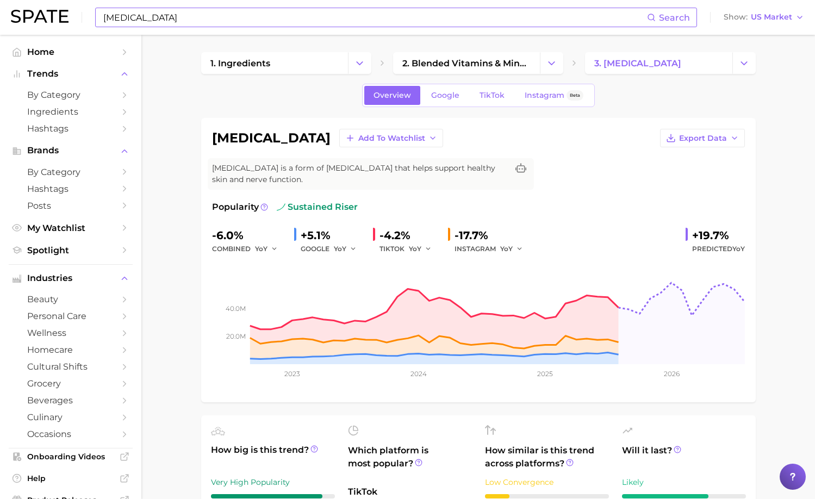
scroll to position [3, 0]
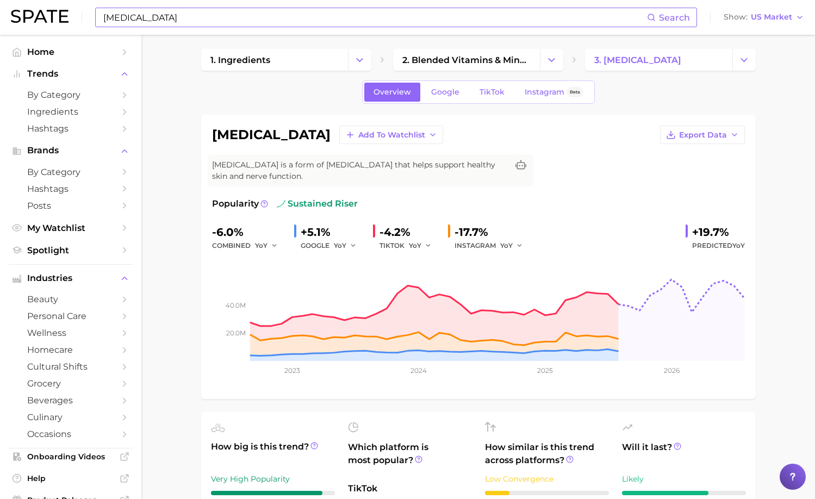
click at [182, 22] on input "[MEDICAL_DATA]" at bounding box center [374, 17] width 545 height 18
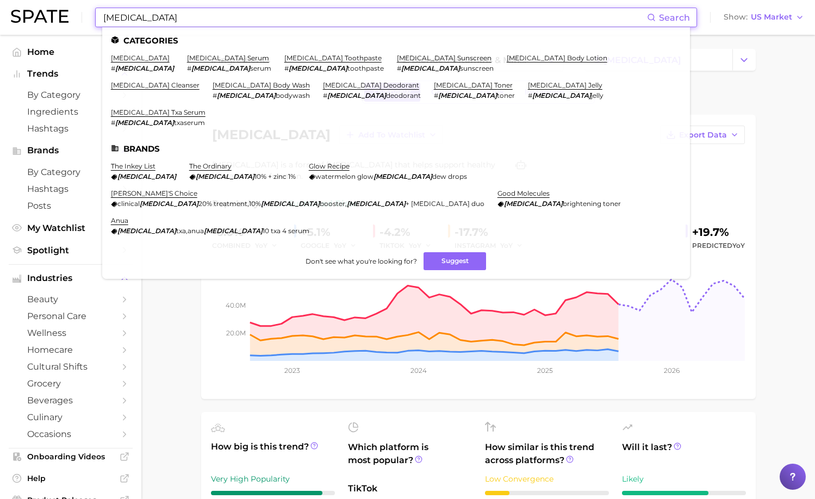
drag, startPoint x: 178, startPoint y: 17, endPoint x: 102, endPoint y: 17, distance: 76.6
click at [102, 17] on input "[MEDICAL_DATA]" at bounding box center [374, 17] width 545 height 18
paste input "AHAs"
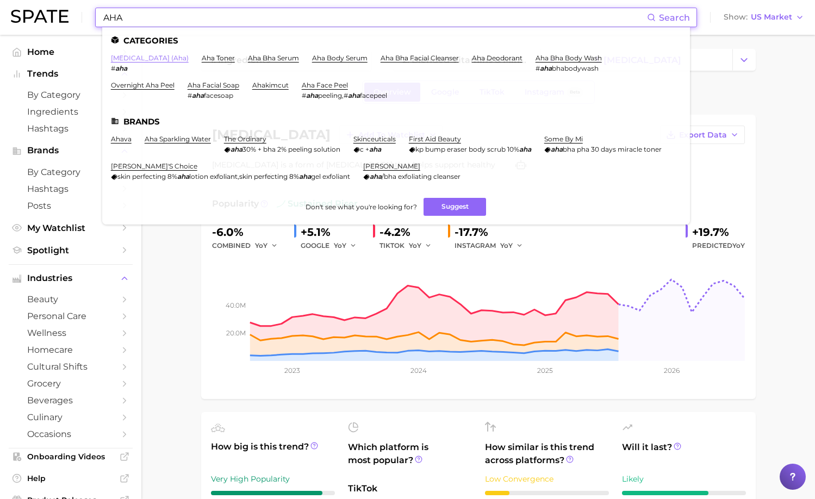
click at [139, 60] on link "[MEDICAL_DATA] (aha)" at bounding box center [150, 58] width 78 height 8
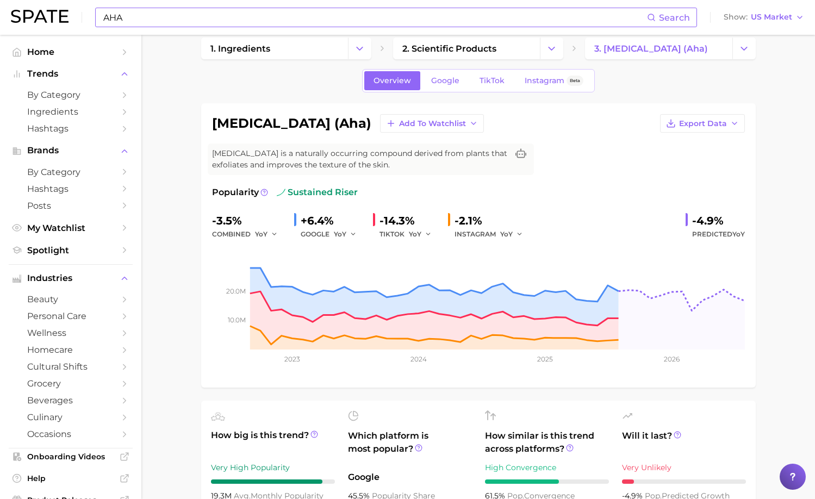
scroll to position [24, 0]
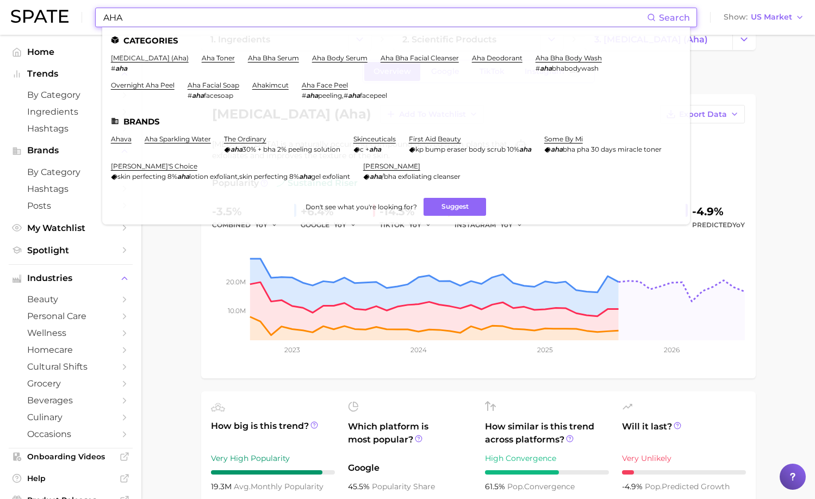
click at [164, 18] on input "AHA" at bounding box center [374, 17] width 545 height 18
drag, startPoint x: 164, startPoint y: 18, endPoint x: 98, endPoint y: 18, distance: 65.8
click at [98, 18] on div "AHA Search Categories [MEDICAL_DATA] (aha) # aha aha toner aha bha serum aha bo…" at bounding box center [396, 18] width 602 height 20
paste input "rice extract."
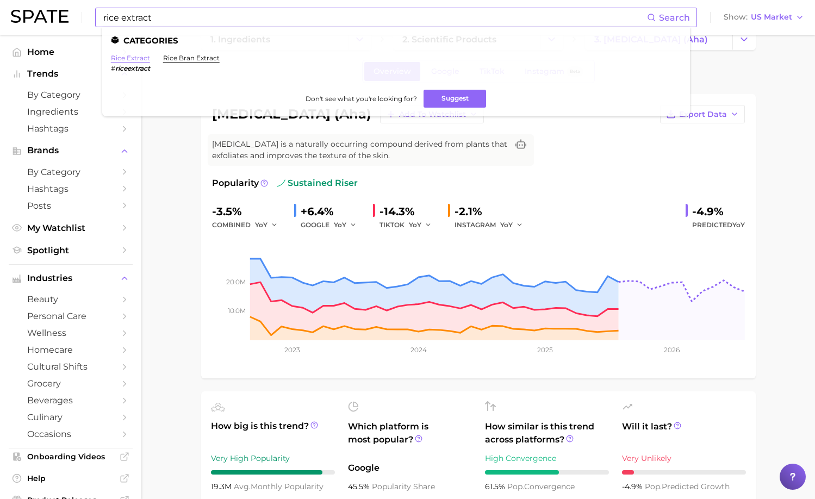
click at [123, 56] on link "rice extract" at bounding box center [130, 58] width 39 height 8
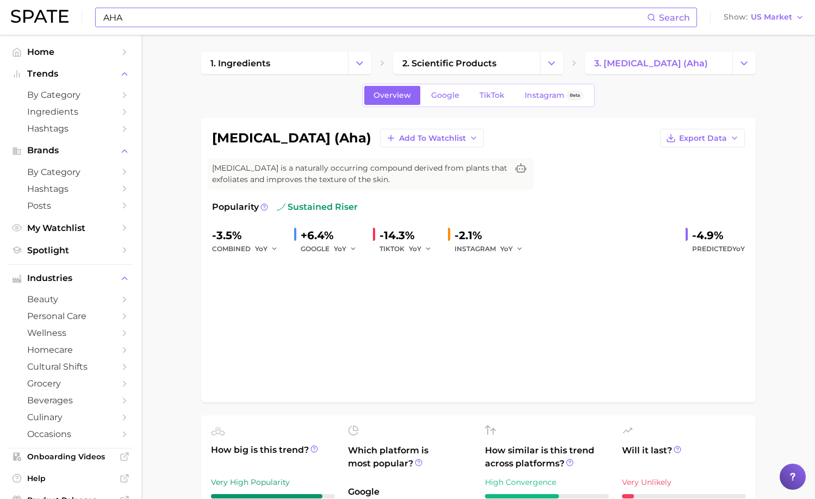
scroll to position [24, 0]
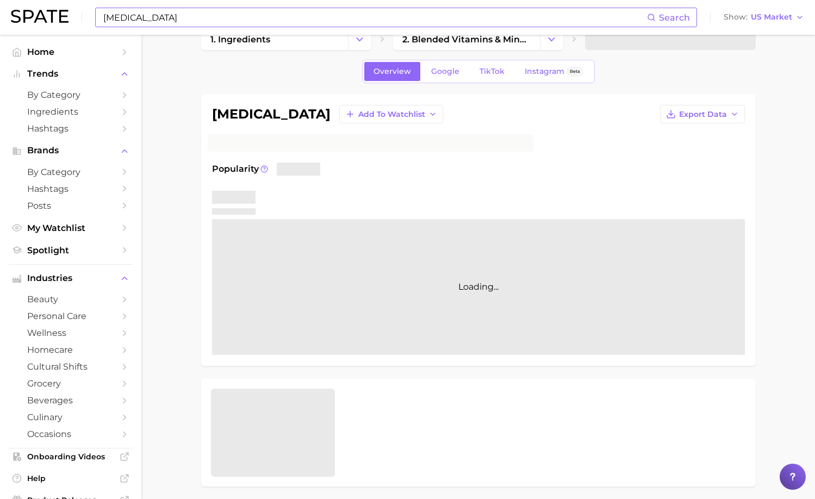
scroll to position [3, 0]
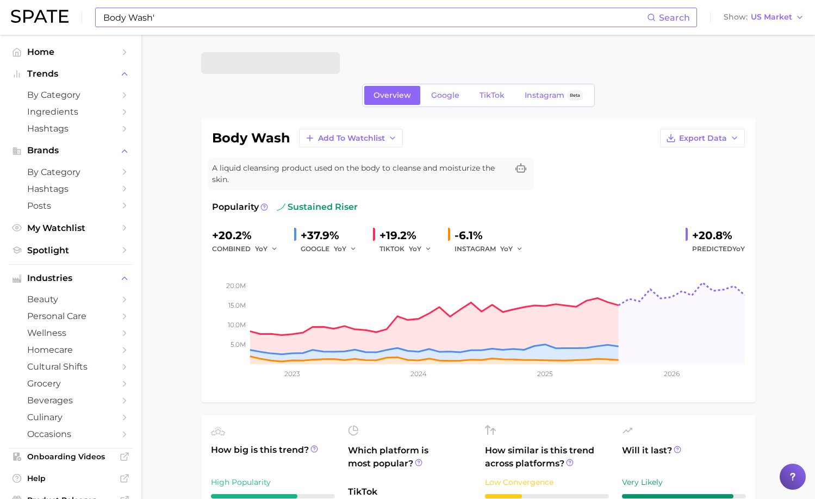
type input "hair growth"
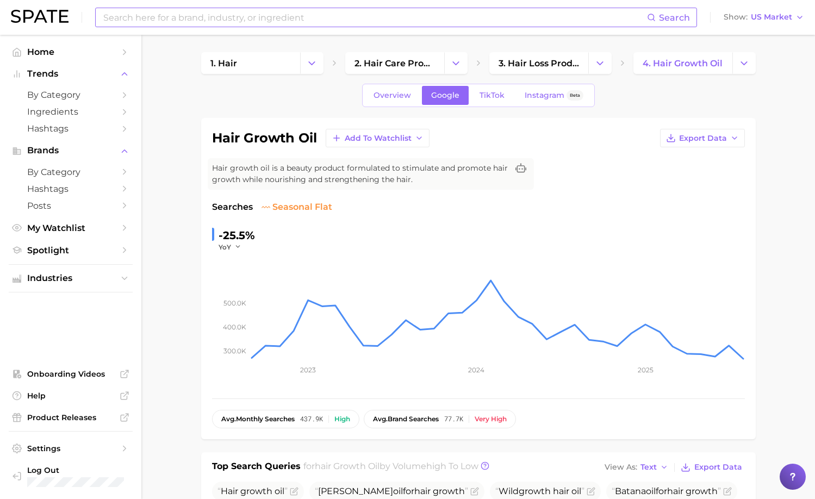
click at [175, 19] on input at bounding box center [374, 17] width 545 height 18
type input "body wash frangrance"
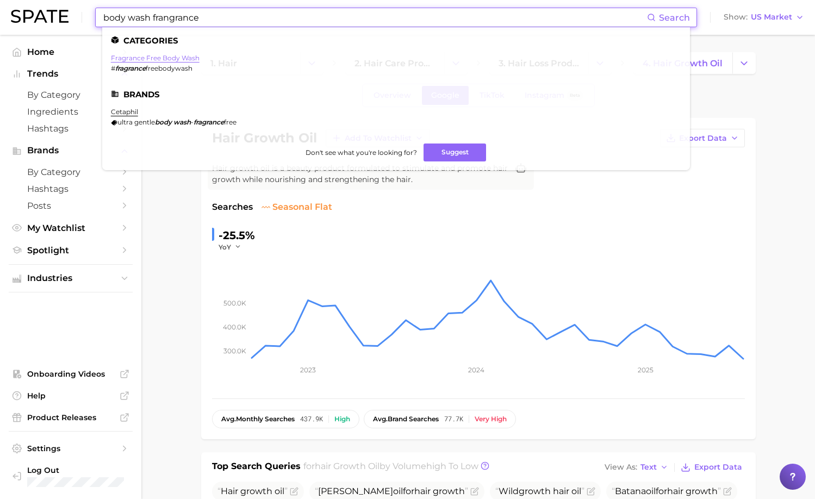
click at [178, 60] on link "fragrance free body wash" at bounding box center [155, 58] width 89 height 8
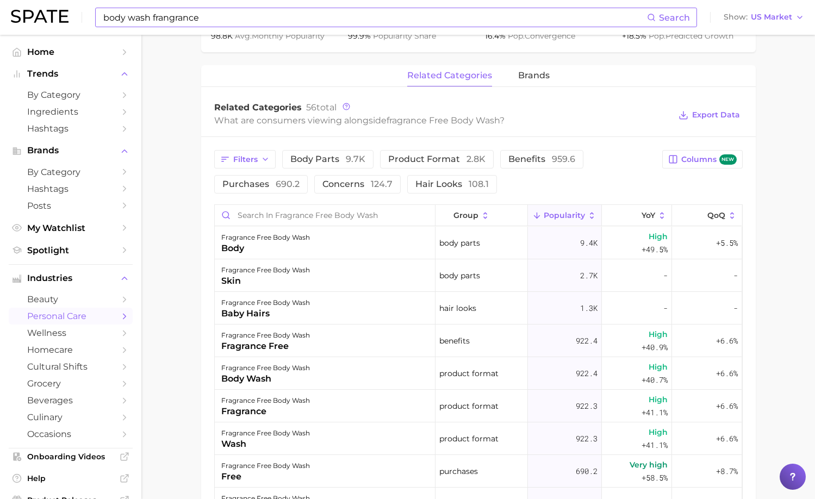
scroll to position [480, 0]
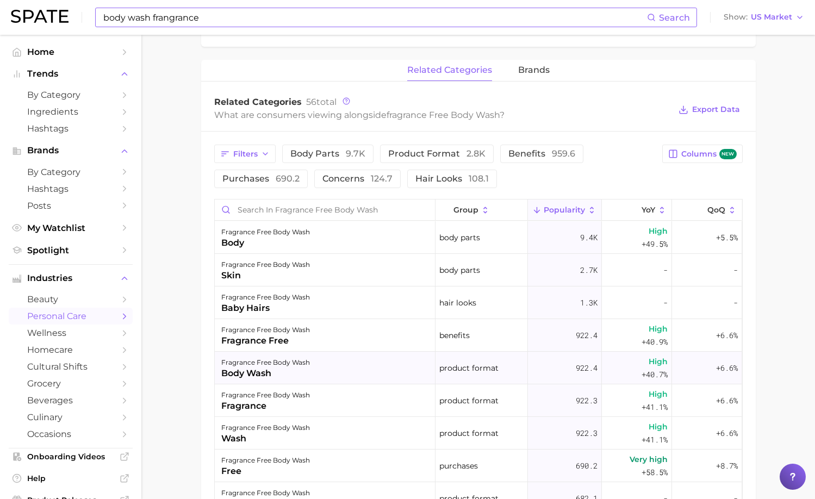
click at [288, 372] on div "body wash" at bounding box center [265, 373] width 89 height 13
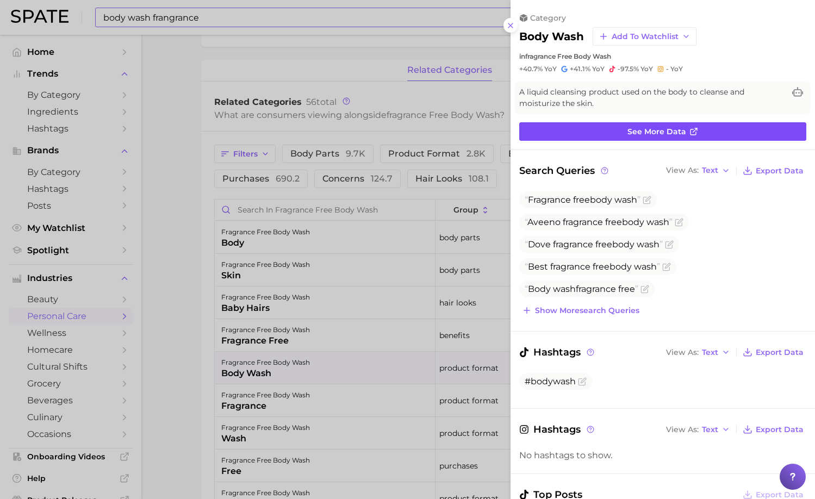
click at [634, 125] on link "See more data" at bounding box center [662, 131] width 287 height 18
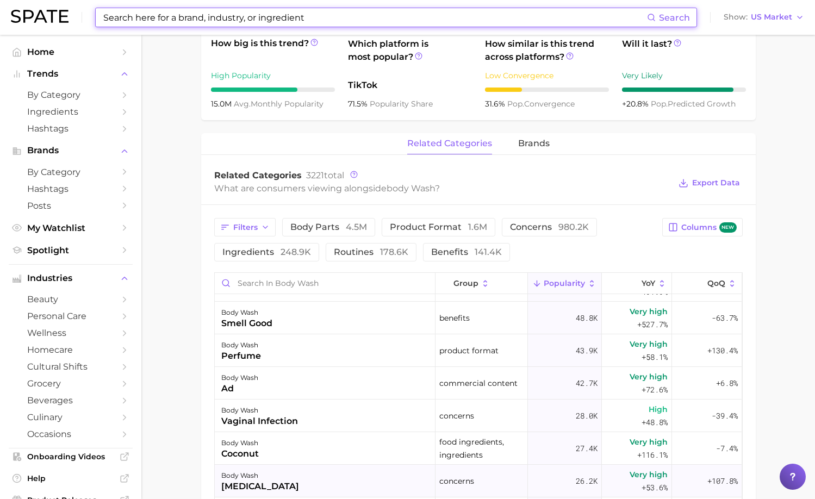
scroll to position [470, 0]
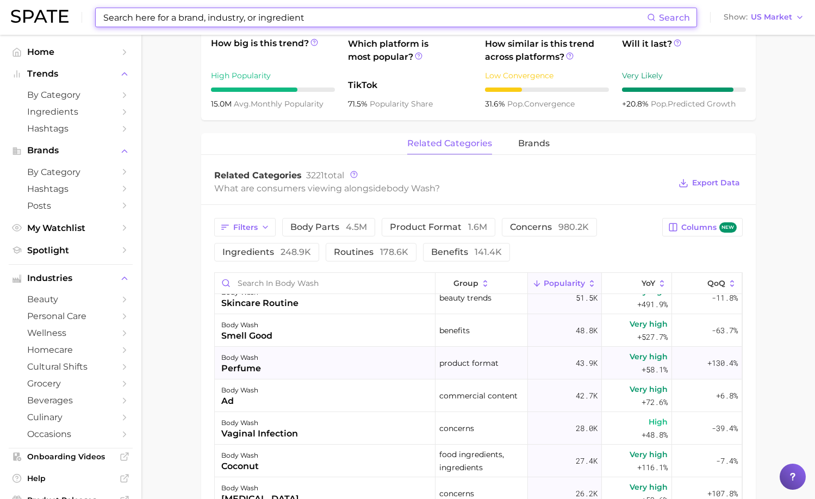
click at [269, 363] on div "body wash perfume" at bounding box center [325, 363] width 221 height 33
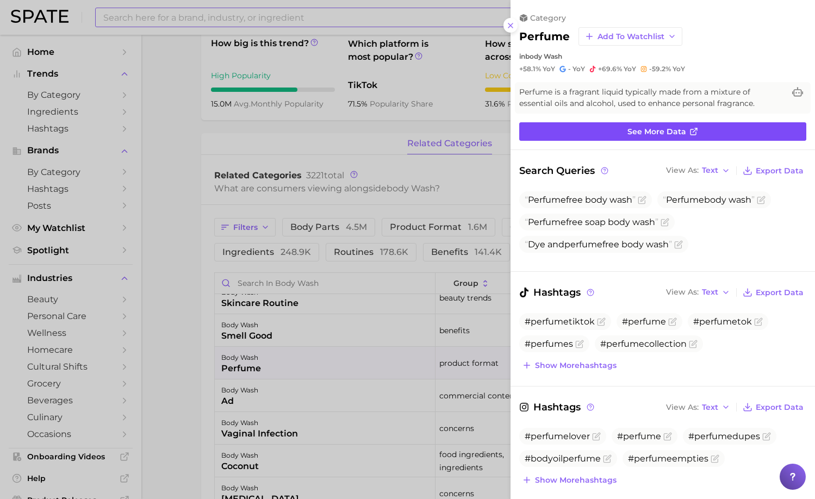
click at [570, 130] on link "See more data" at bounding box center [662, 131] width 287 height 18
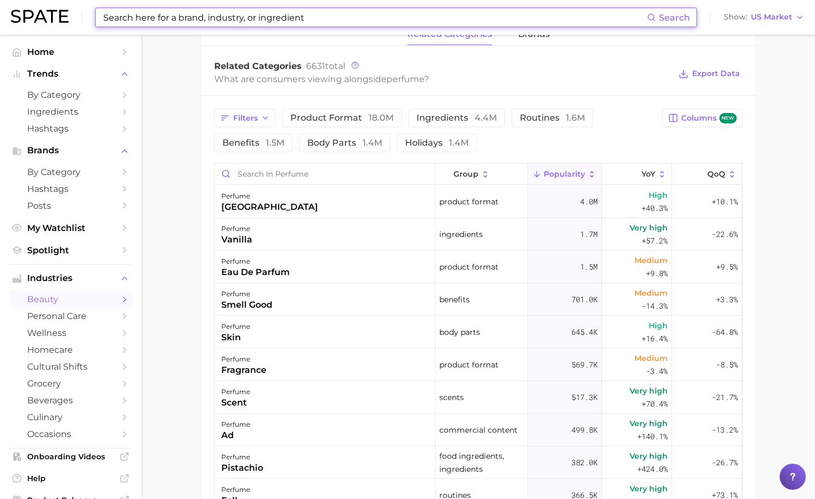
scroll to position [516, 0]
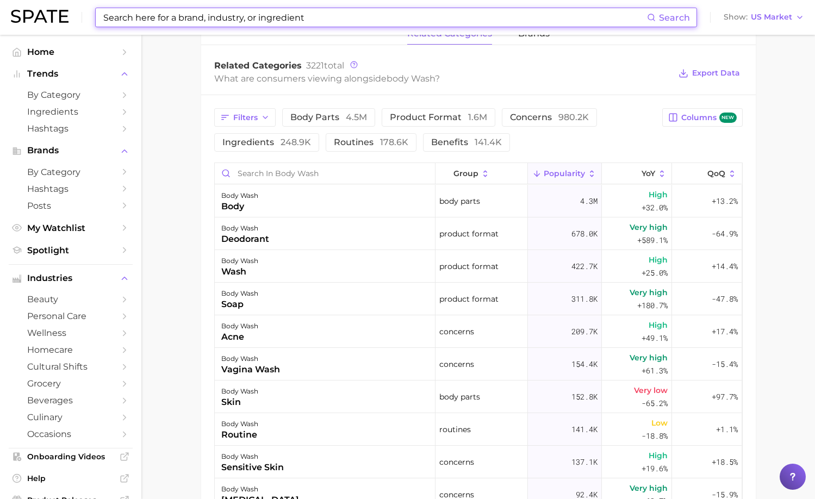
scroll to position [407, 0]
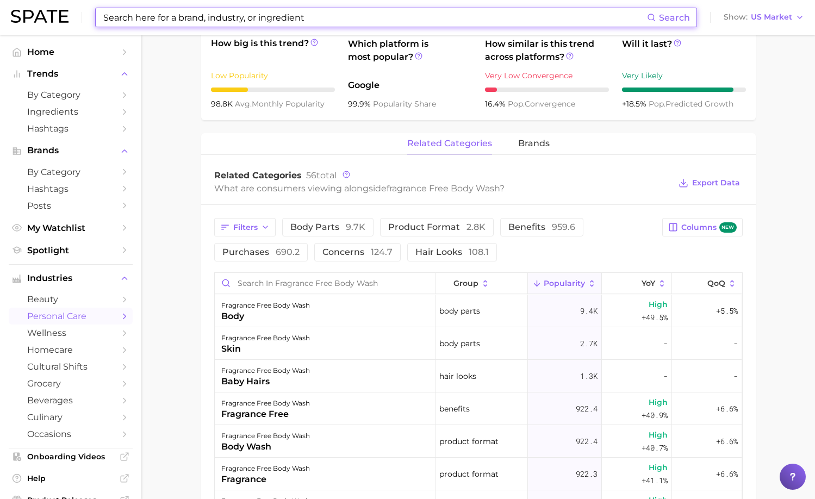
type input "body wash frangrance"
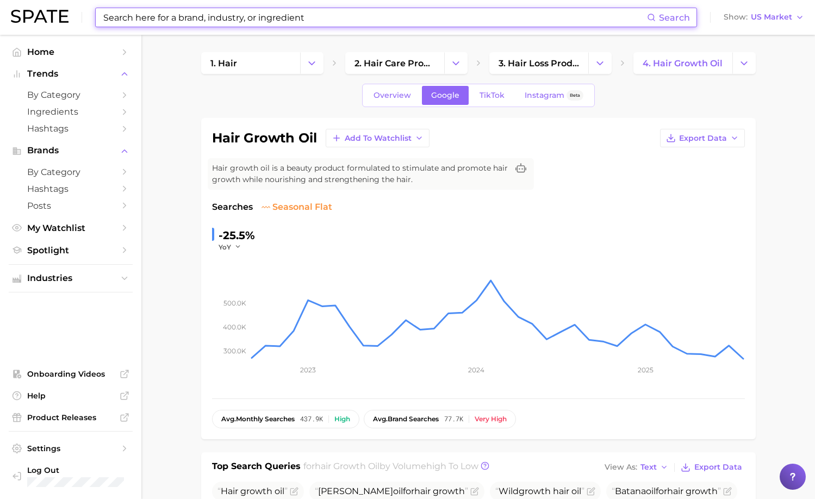
click at [291, 20] on input at bounding box center [374, 17] width 545 height 18
paste input "Skin Cleanser"
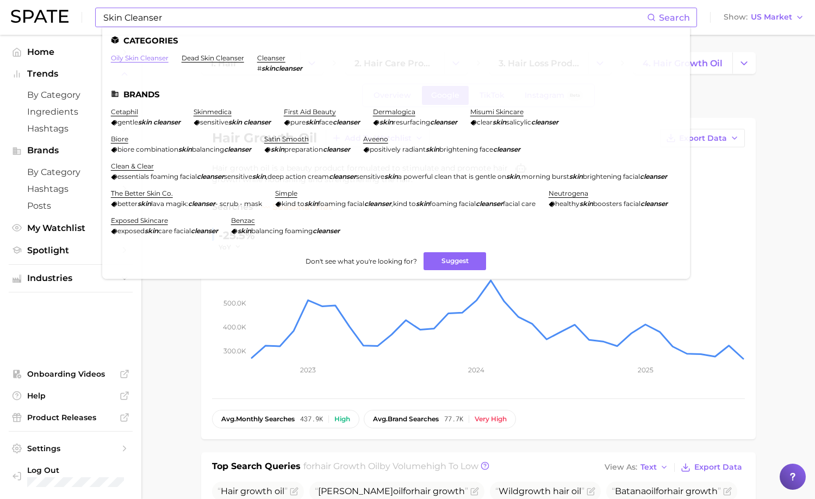
click at [151, 59] on link "oily skin cleanser" at bounding box center [140, 58] width 58 height 8
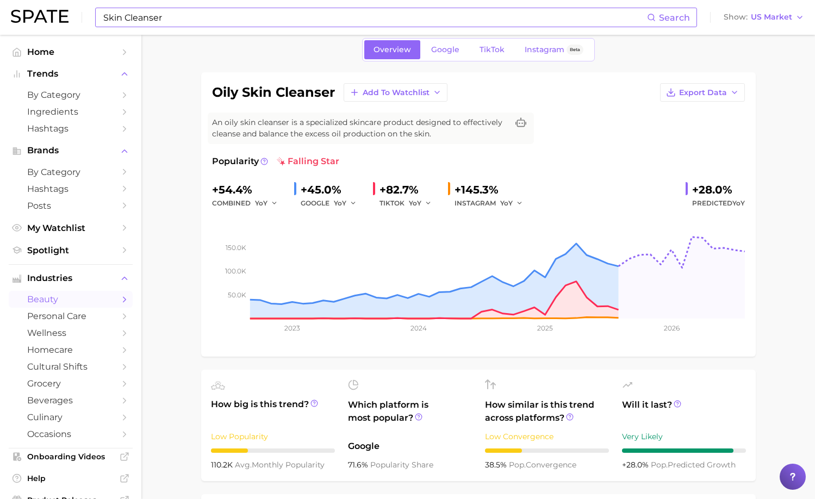
scroll to position [48, 0]
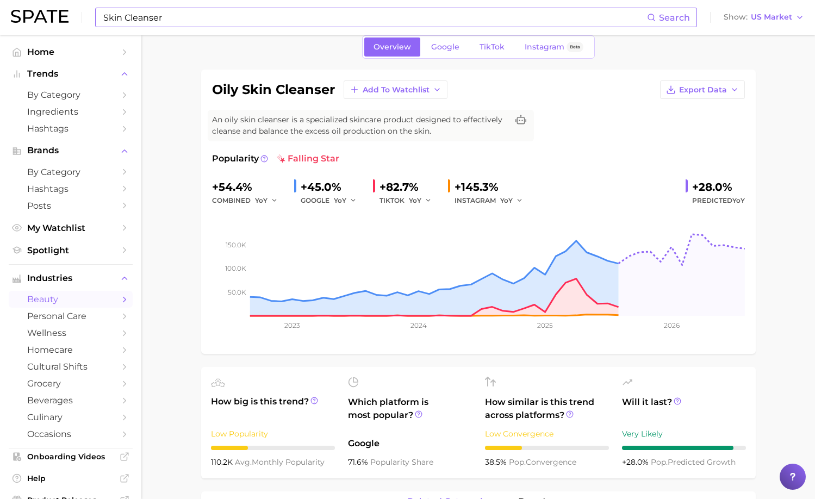
click at [165, 18] on input "Skin Cleanser" at bounding box center [374, 17] width 545 height 18
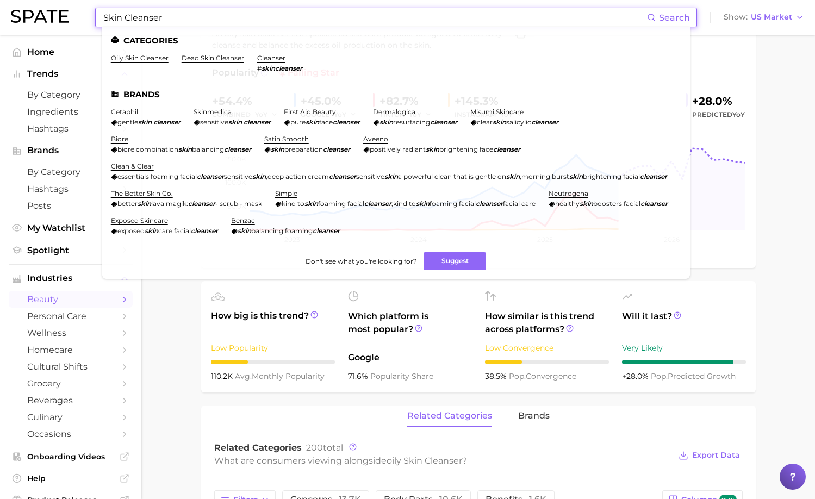
scroll to position [138, 0]
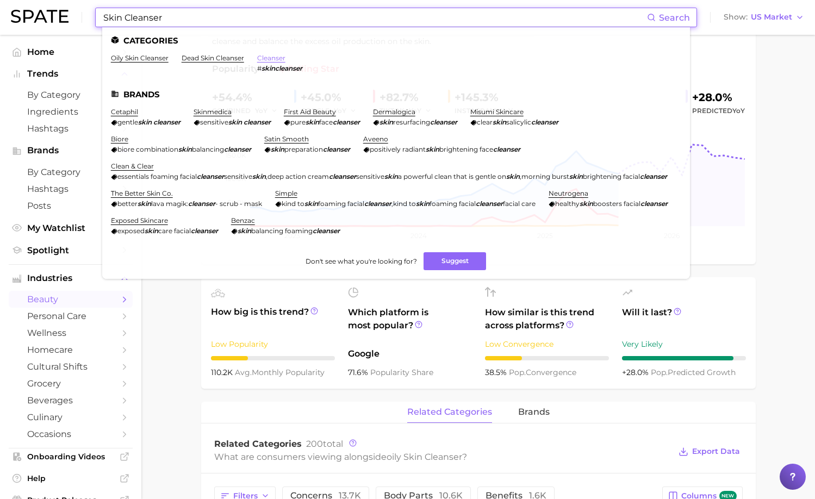
click at [273, 57] on link "cleanser" at bounding box center [271, 58] width 28 height 8
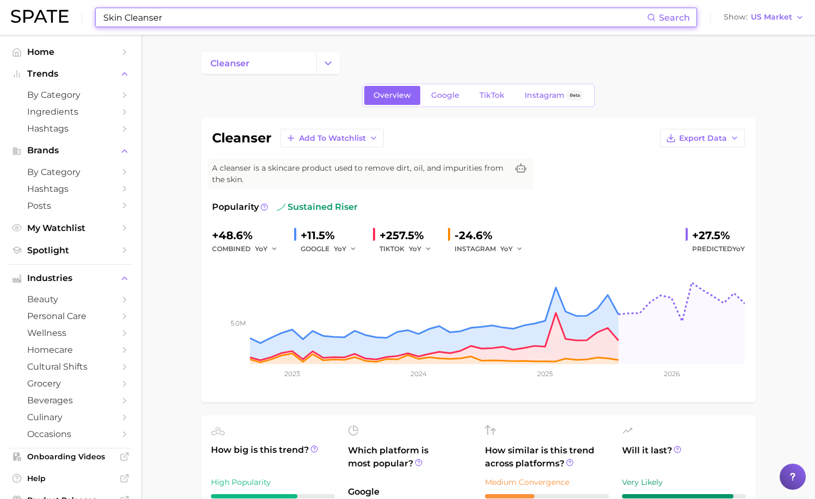
click at [198, 18] on input "Skin Cleanser" at bounding box center [374, 17] width 545 height 18
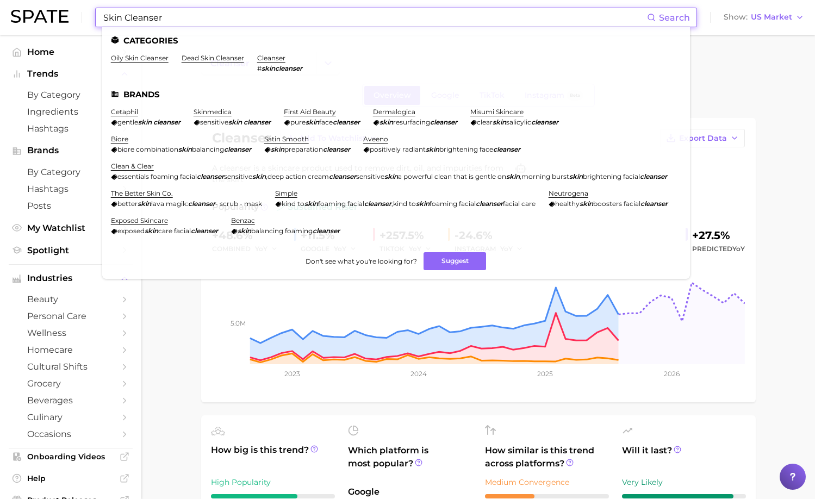
drag, startPoint x: 198, startPoint y: 18, endPoint x: 73, endPoint y: 20, distance: 125.0
click at [73, 20] on div "Skin Cleanser Search Categories oily skin cleanser dead skin cleanser cleanser …" at bounding box center [407, 17] width 793 height 35
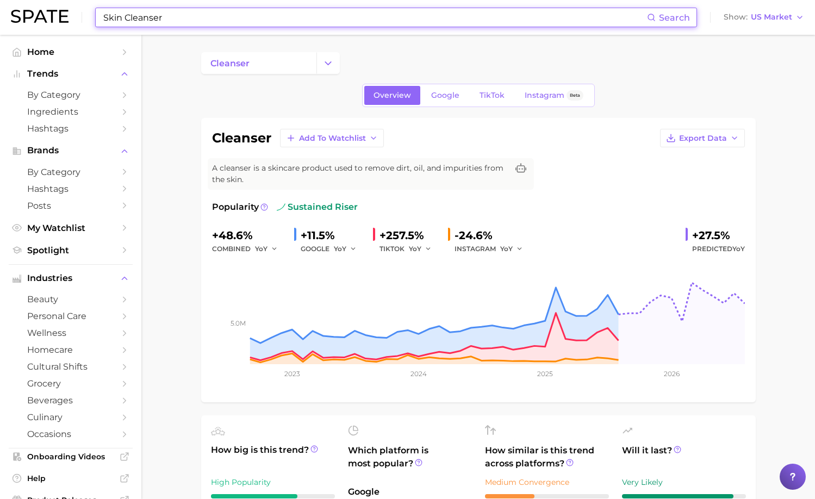
type input "v"
paste input "Body Cycling"
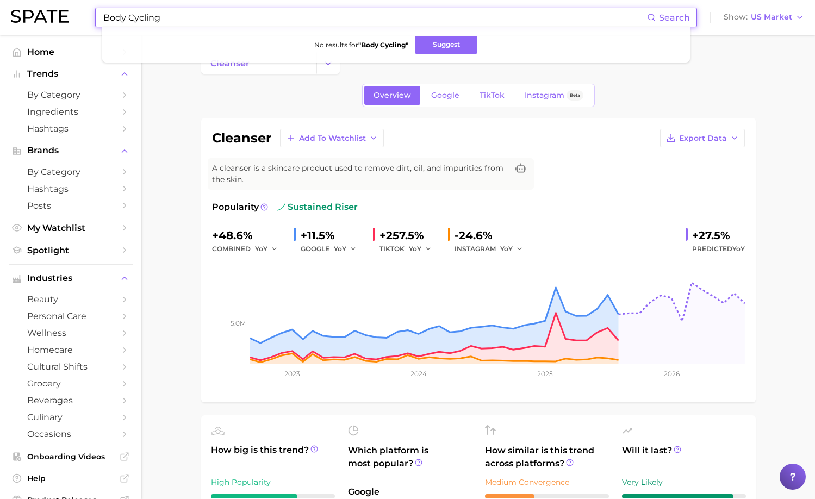
click at [179, 14] on input "Body Cycling" at bounding box center [374, 17] width 545 height 18
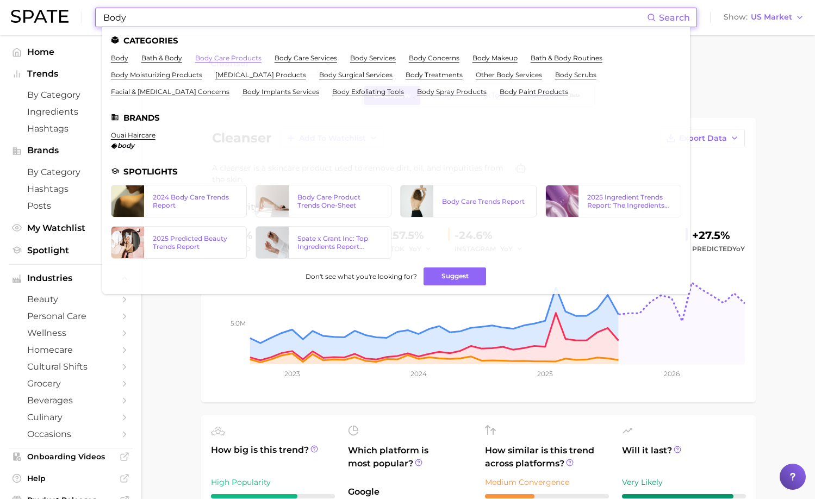
type input "Body"
click at [237, 59] on link "body care products" at bounding box center [228, 58] width 66 height 8
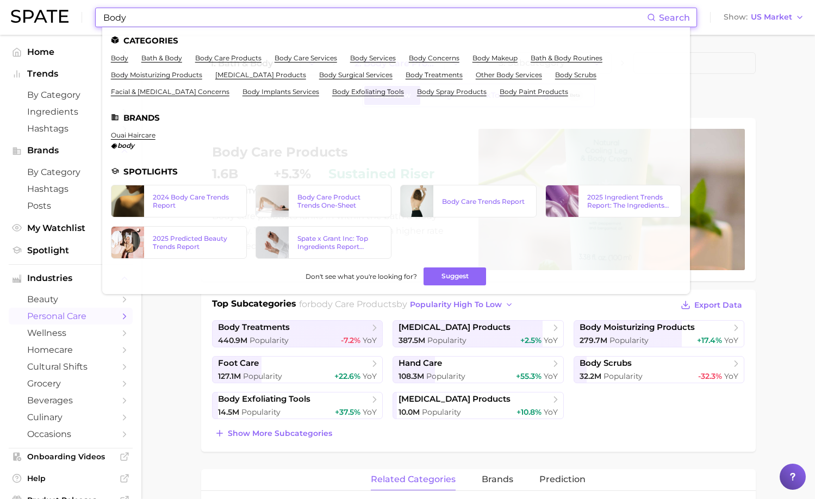
click at [161, 20] on input "Body" at bounding box center [374, 17] width 545 height 18
click at [204, 195] on div "2024 Body Care Trends Report" at bounding box center [195, 201] width 85 height 16
click at [341, 202] on div "Body Care Product Trends One-Sheet" at bounding box center [339, 201] width 85 height 16
click at [175, 17] on input "Body" at bounding box center [374, 17] width 545 height 18
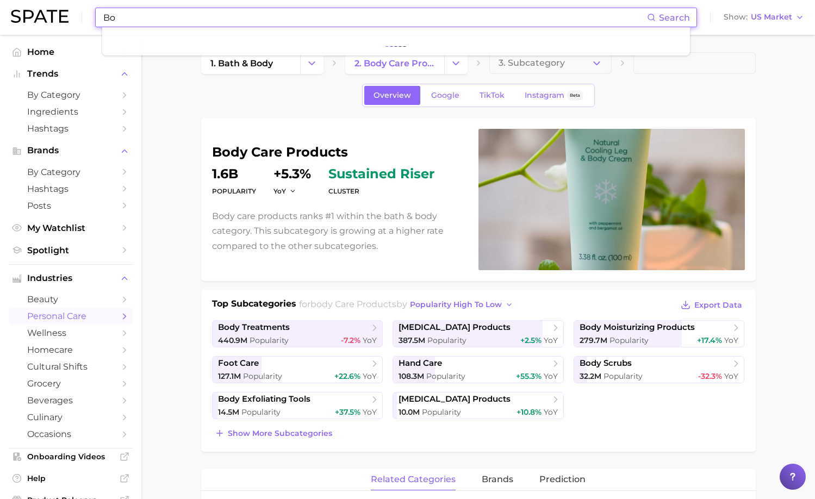
type input "B"
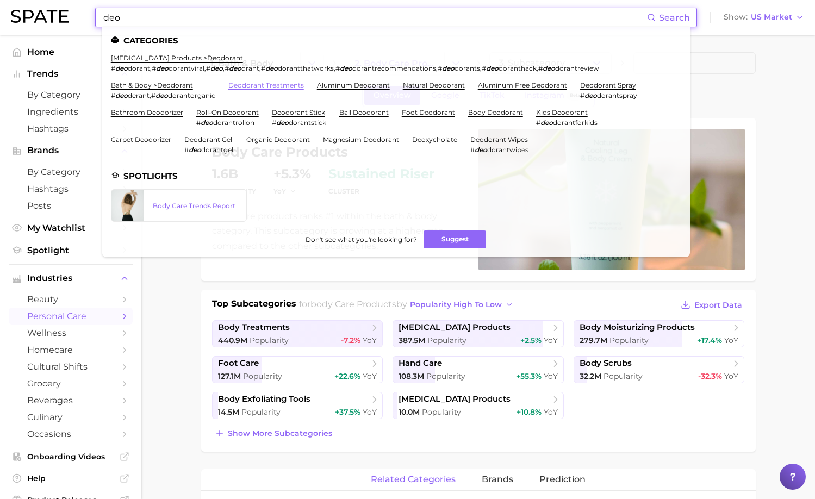
type input "deo"
click at [260, 85] on link "deodorant treatments" at bounding box center [266, 85] width 76 height 8
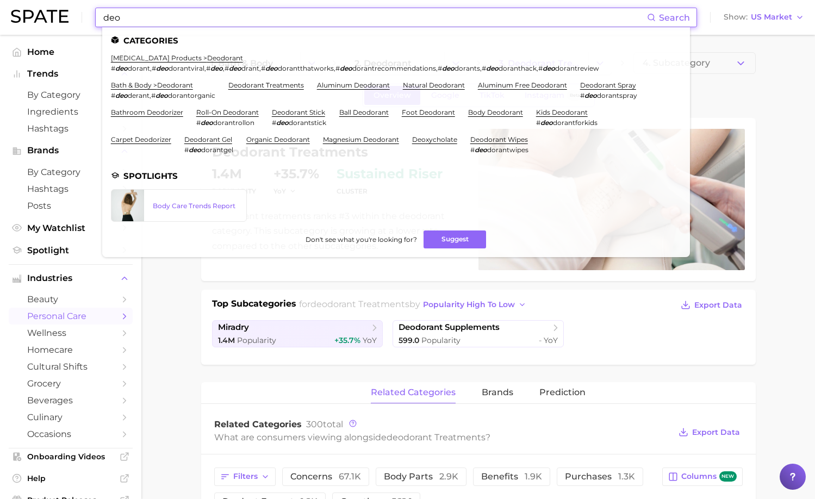
click at [214, 16] on input "deo" at bounding box center [374, 17] width 545 height 18
click at [207, 57] on link "[MEDICAL_DATA] products > deodorant" at bounding box center [177, 58] width 132 height 8
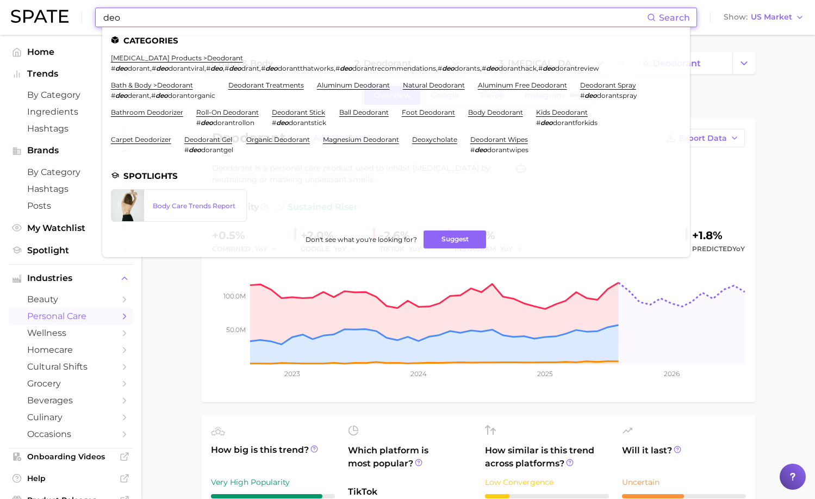
click at [147, 22] on input "deo" at bounding box center [374, 17] width 545 height 18
click at [315, 111] on link "deodorant stick" at bounding box center [298, 112] width 53 height 8
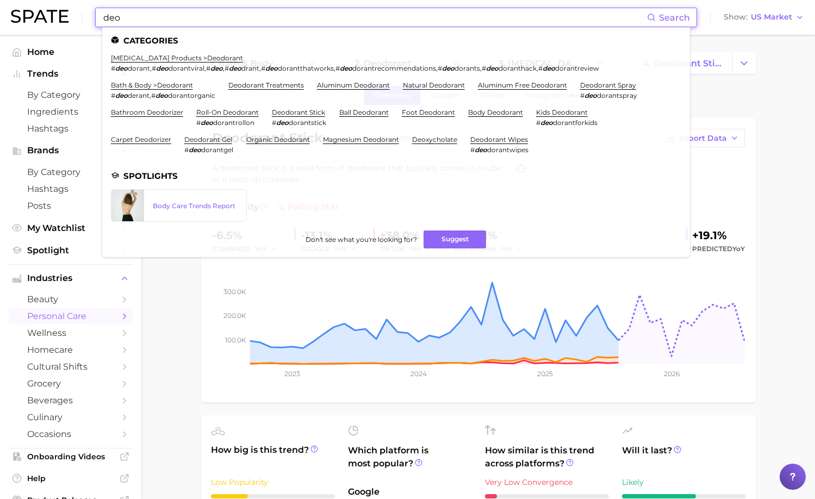
click at [165, 22] on input "deo" at bounding box center [374, 17] width 545 height 18
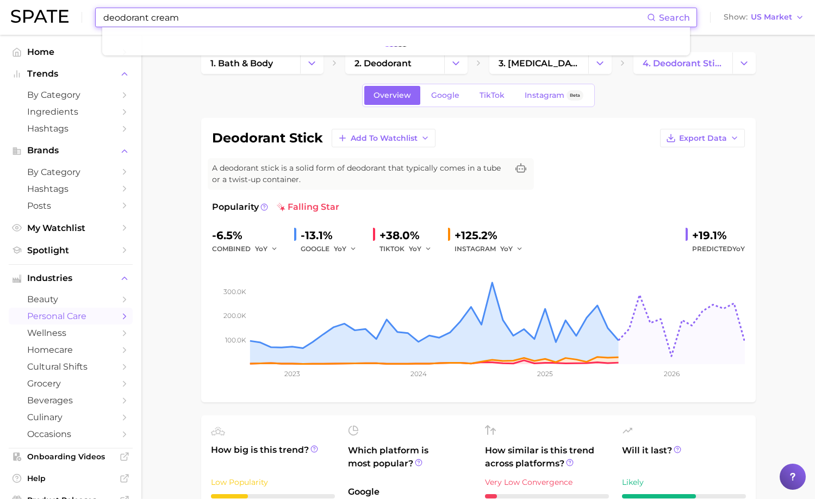
type input "deodorant cream"
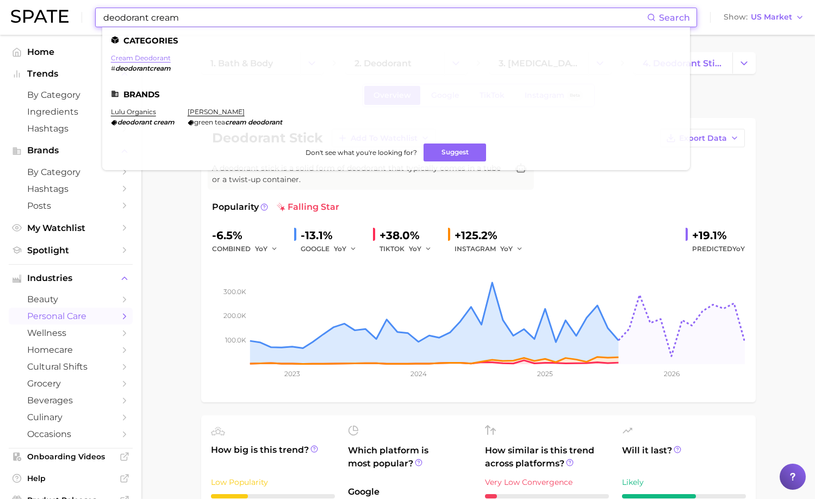
click at [131, 56] on link "cream deodorant" at bounding box center [141, 58] width 60 height 8
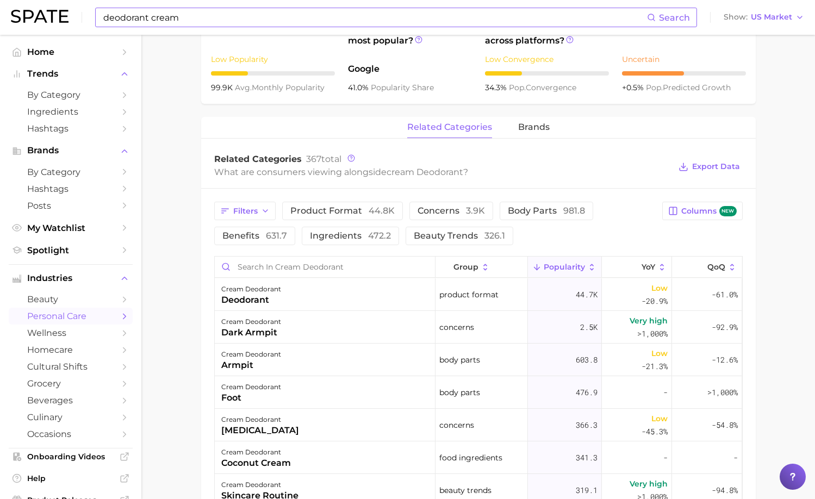
scroll to position [428, 0]
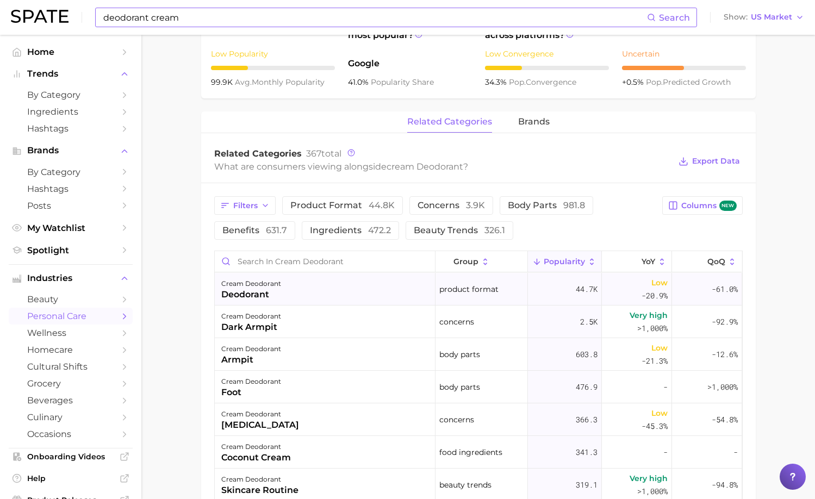
click at [267, 296] on div "deodorant" at bounding box center [251, 294] width 60 height 13
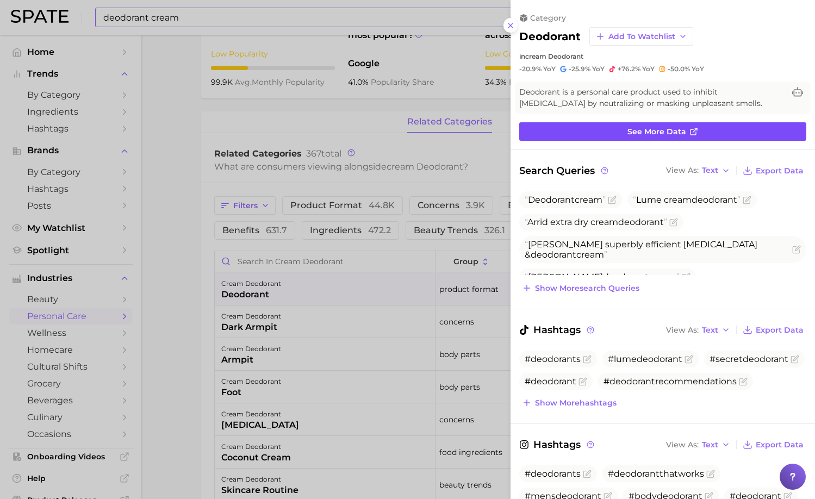
scroll to position [0, 0]
click at [542, 133] on link "See more data" at bounding box center [662, 131] width 287 height 18
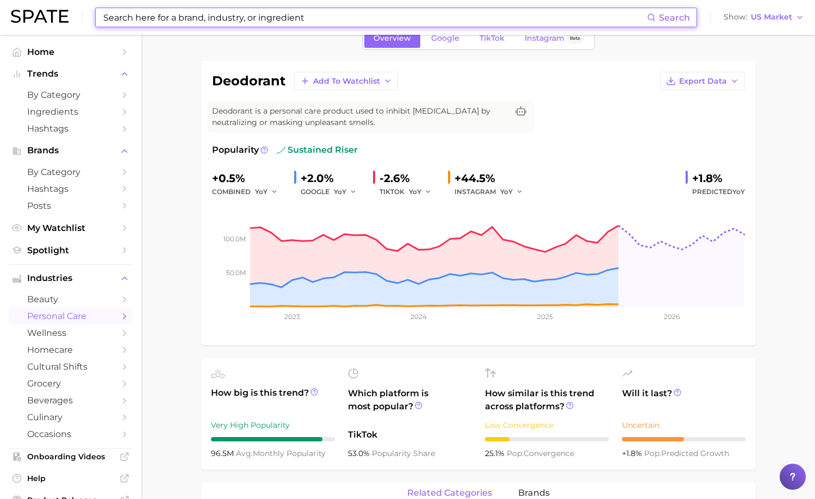
scroll to position [56, 0]
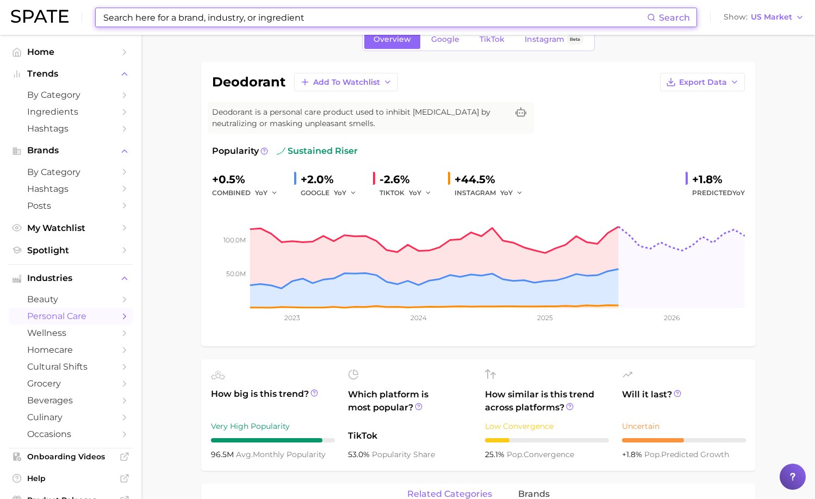
click at [275, 22] on input at bounding box center [374, 17] width 545 height 18
click at [275, 18] on input at bounding box center [374, 17] width 545 height 18
paste input "Skin Barrier"
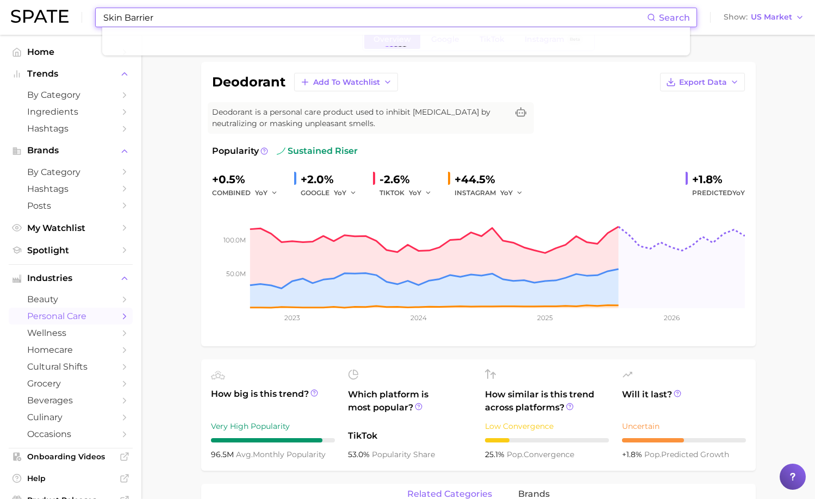
type input "Skin Barrier"
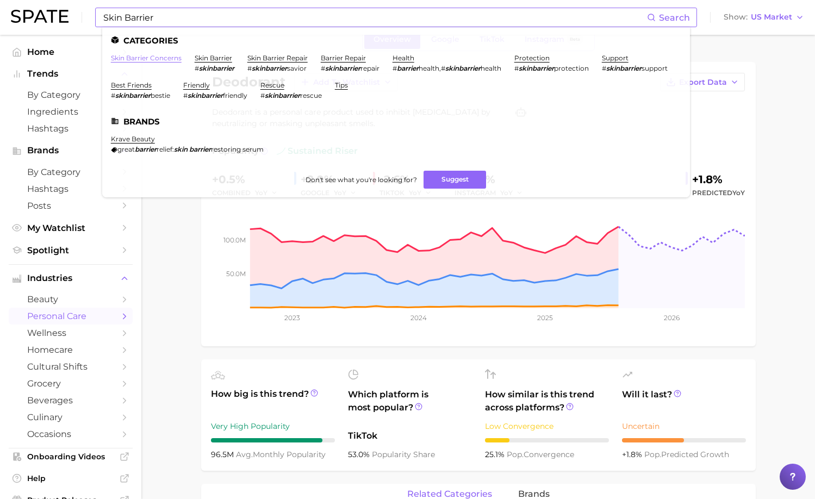
click at [158, 58] on link "skin barrier concerns" at bounding box center [146, 58] width 71 height 8
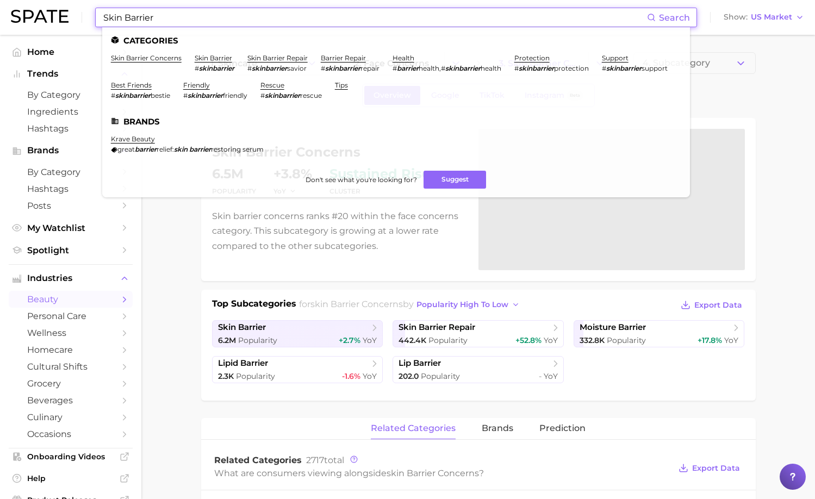
click at [190, 18] on input "Skin Barrier" at bounding box center [374, 17] width 545 height 18
paste input "Serum Spray"
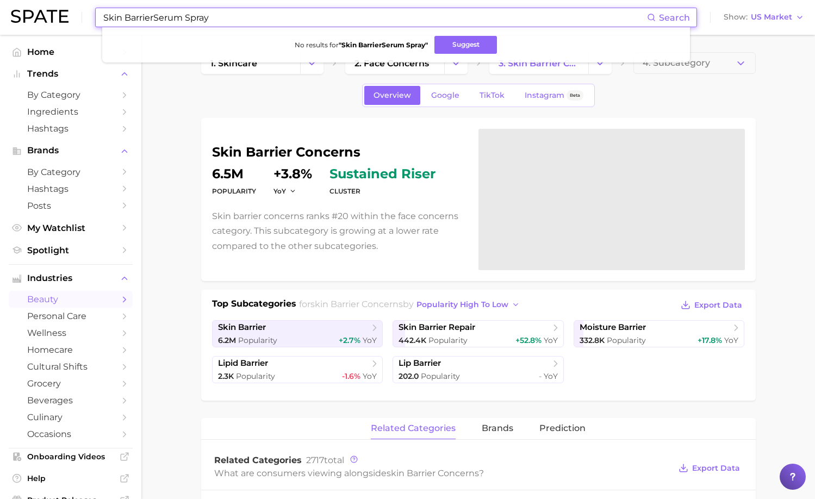
drag, startPoint x: 154, startPoint y: 18, endPoint x: 98, endPoint y: 22, distance: 56.2
click at [98, 22] on div "Skin BarrierSerum Spray Search No results for " Skin BarrierSerum Spray " Sugge…" at bounding box center [396, 18] width 602 height 20
click at [142, 3] on div "Skin BarrierSerum Spray Search No results for " Skin BarrierSerum Spray " Sugge…" at bounding box center [407, 17] width 793 height 35
drag, startPoint x: 155, startPoint y: 15, endPoint x: 89, endPoint y: 22, distance: 66.8
click at [89, 23] on div "Skin BarrierSerum Spray Search No results for " Skin BarrierSerum Spray " Sugge…" at bounding box center [407, 17] width 793 height 35
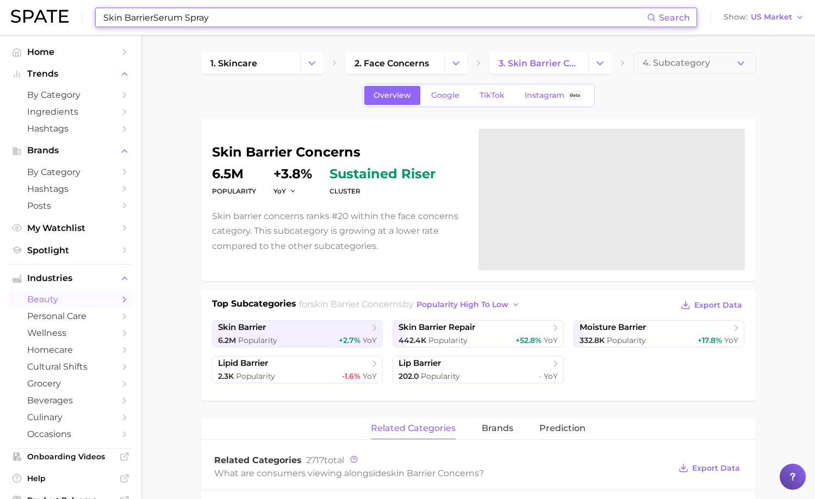
click at [154, 11] on input "Skin BarrierSerum Spray" at bounding box center [374, 17] width 545 height 18
drag, startPoint x: 154, startPoint y: 15, endPoint x: 129, endPoint y: 18, distance: 24.6
click at [129, 18] on input "Skin BarrierSerum Spray" at bounding box center [374, 17] width 545 height 18
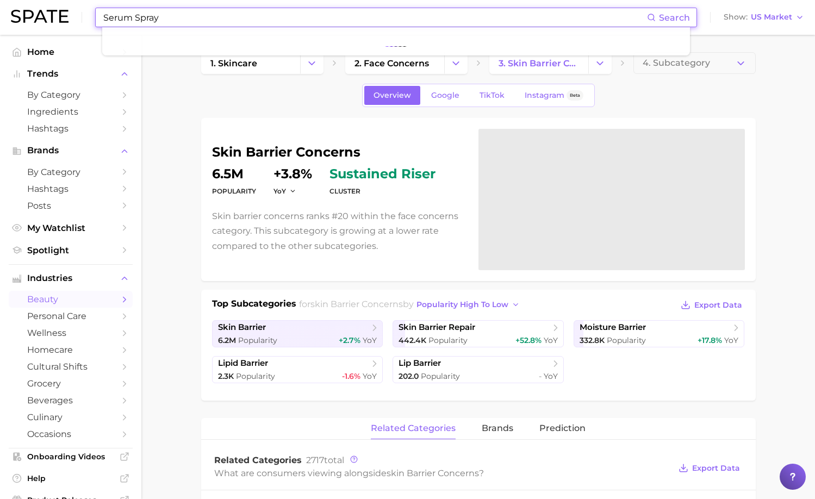
type input "Serum Spray"
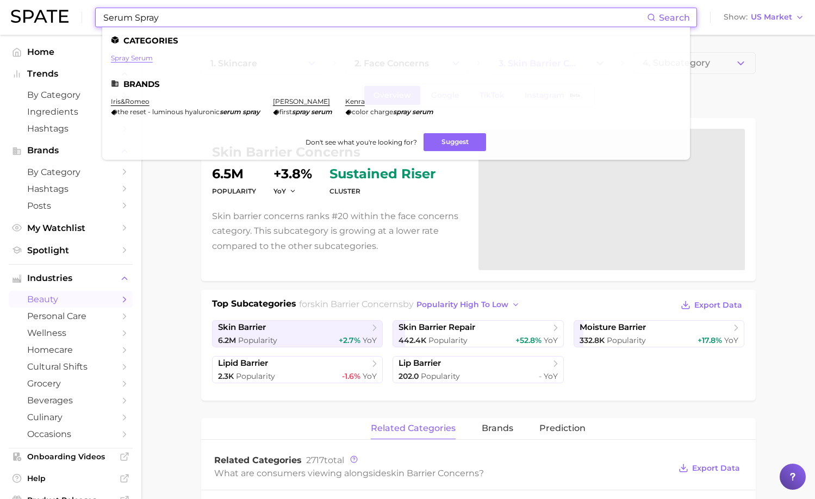
click at [142, 59] on link "spray serum" at bounding box center [132, 58] width 42 height 8
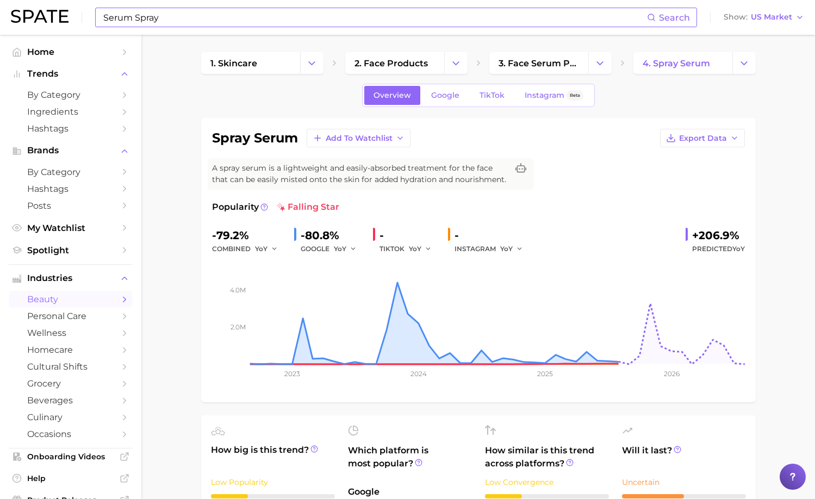
click at [174, 17] on input "Serum Spray" at bounding box center [374, 17] width 545 height 18
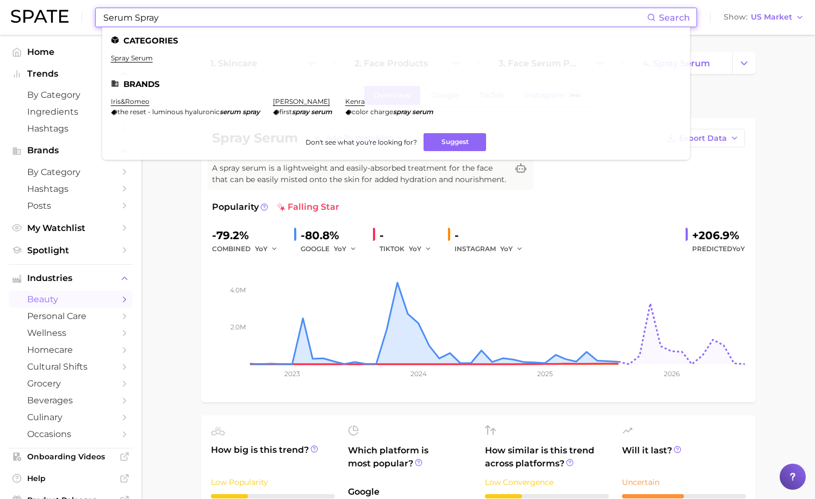
drag, startPoint x: 175, startPoint y: 17, endPoint x: 110, endPoint y: 17, distance: 64.7
click at [110, 17] on input "Serum Spray" at bounding box center [374, 17] width 545 height 18
type input "S"
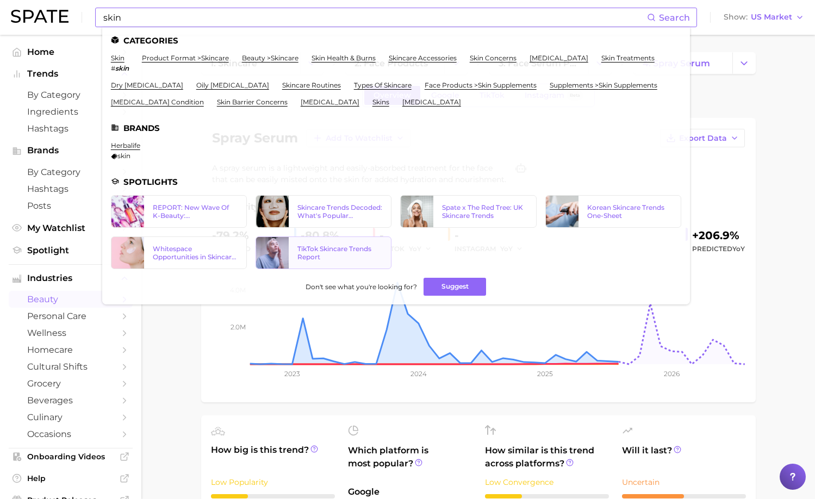
click at [325, 241] on link "TikTok Skincare Trends Report" at bounding box center [323, 252] width 136 height 33
click at [133, 20] on input "skin" at bounding box center [374, 17] width 545 height 18
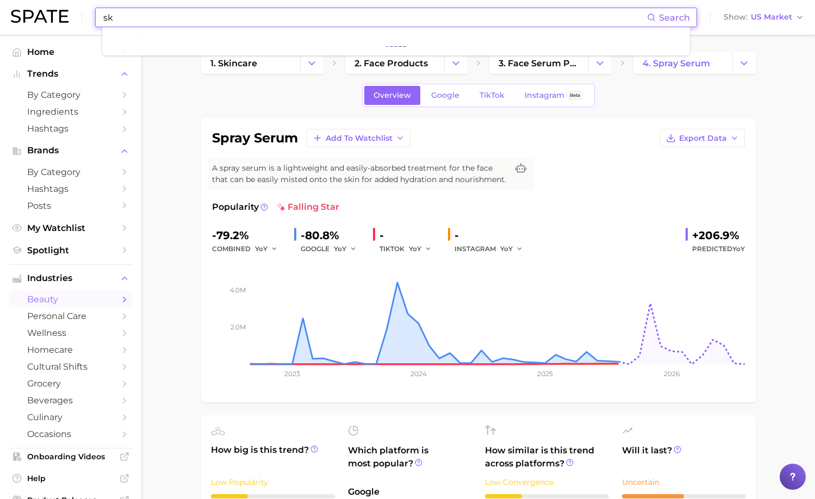
type input "s"
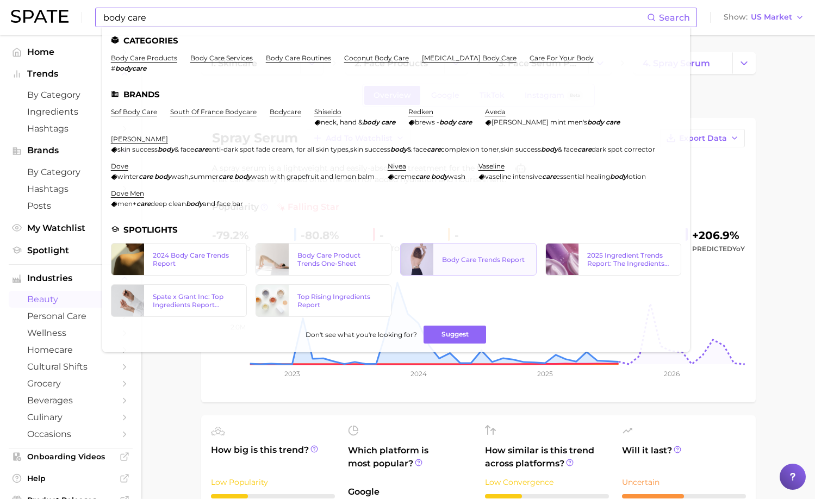
click at [482, 275] on link "Body Care Trends Report" at bounding box center [468, 259] width 136 height 33
drag, startPoint x: 182, startPoint y: 18, endPoint x: 72, endPoint y: 18, distance: 109.3
click at [72, 18] on div "body care Search Categories body care products # bodycare body care services bo…" at bounding box center [407, 17] width 793 height 35
paste input "[MEDICAL_DATA]"
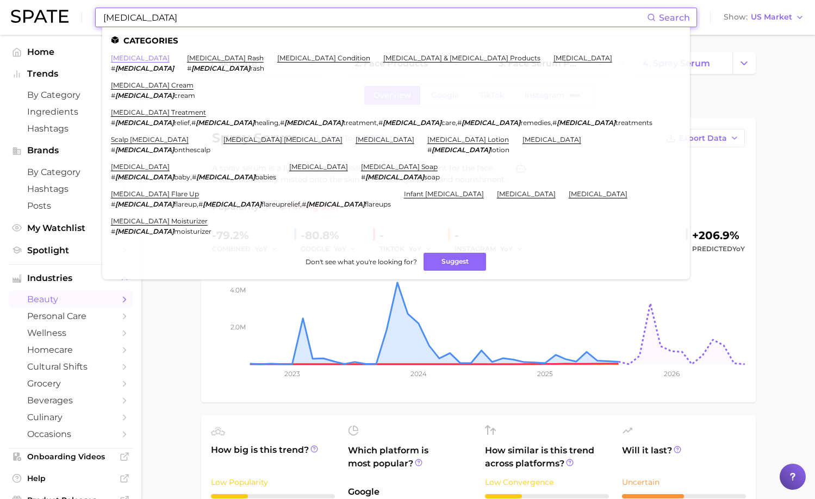
click at [121, 58] on link "[MEDICAL_DATA]" at bounding box center [140, 58] width 59 height 8
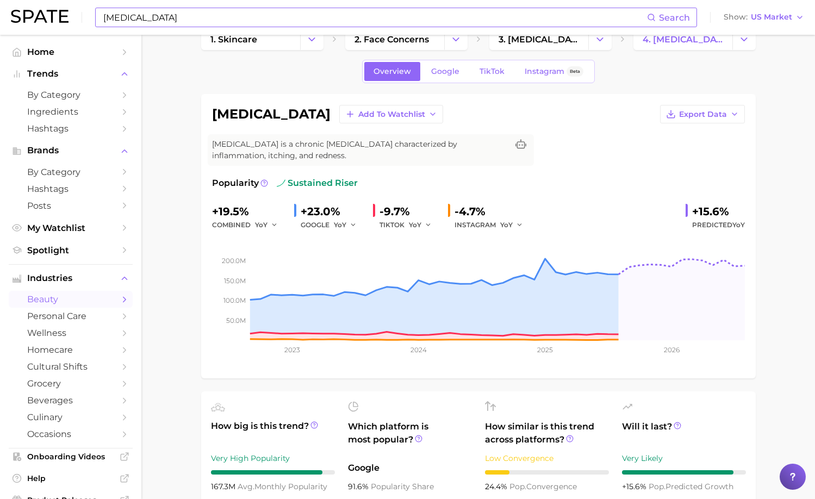
scroll to position [25, 0]
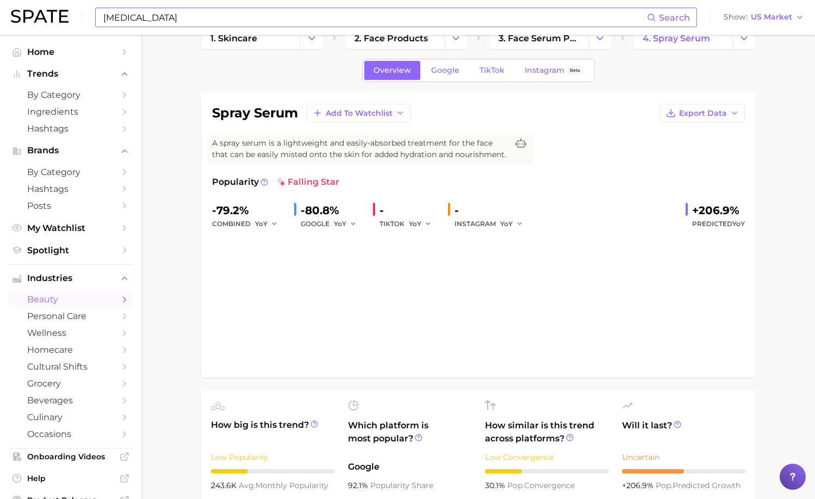
type input "Serum Spray"
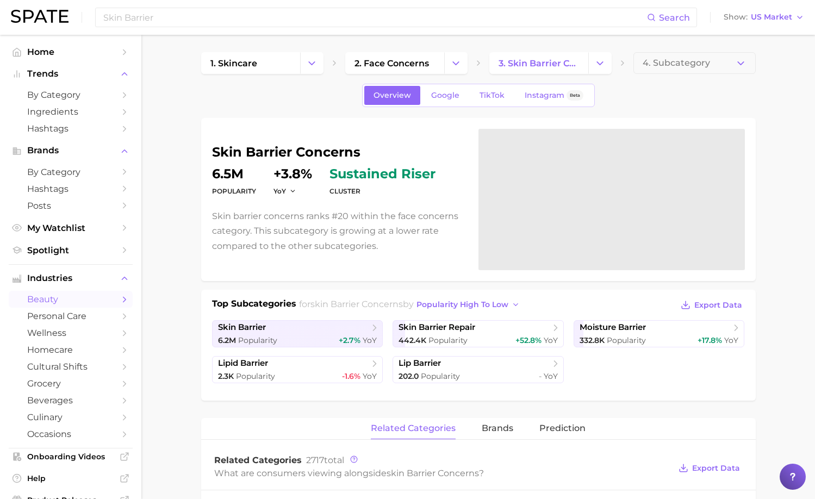
scroll to position [56, 0]
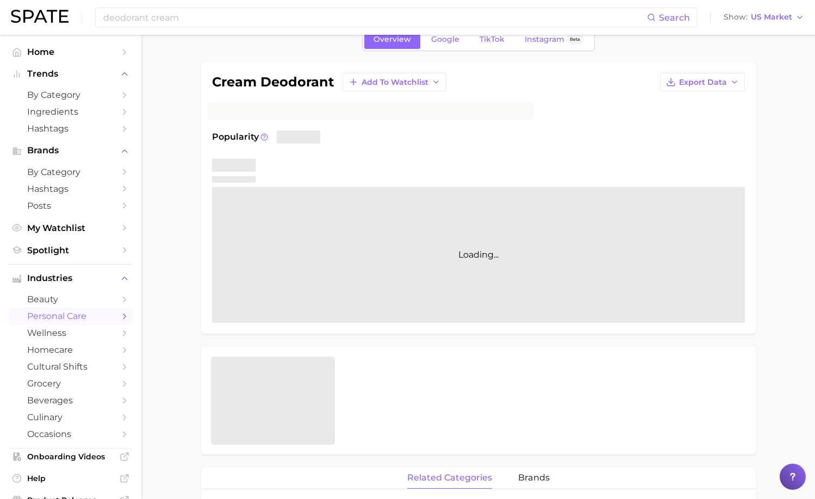
type input "deodorant cream"
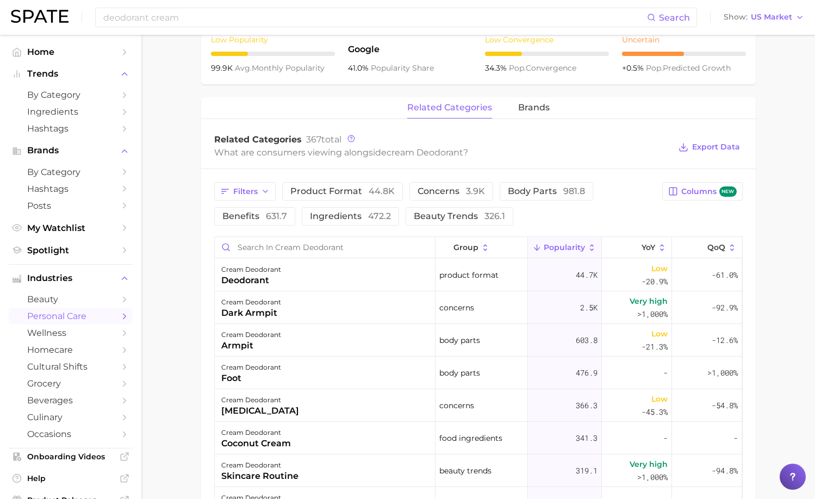
scroll to position [441, 0]
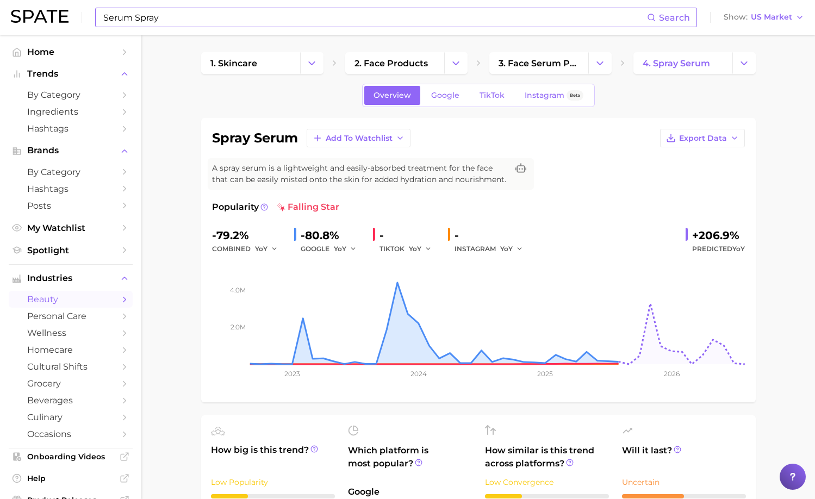
click at [190, 21] on input "Serum Spray" at bounding box center [374, 17] width 545 height 18
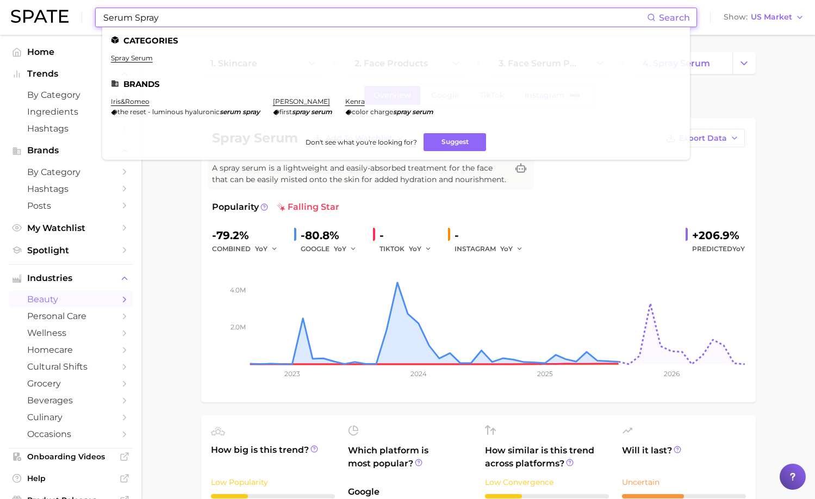
drag, startPoint x: 190, startPoint y: 21, endPoint x: 92, endPoint y: 21, distance: 97.3
click at [92, 21] on div "Serum Spray Search Categories spray serum Brands iris&romeo the reset - luminou…" at bounding box center [407, 17] width 793 height 35
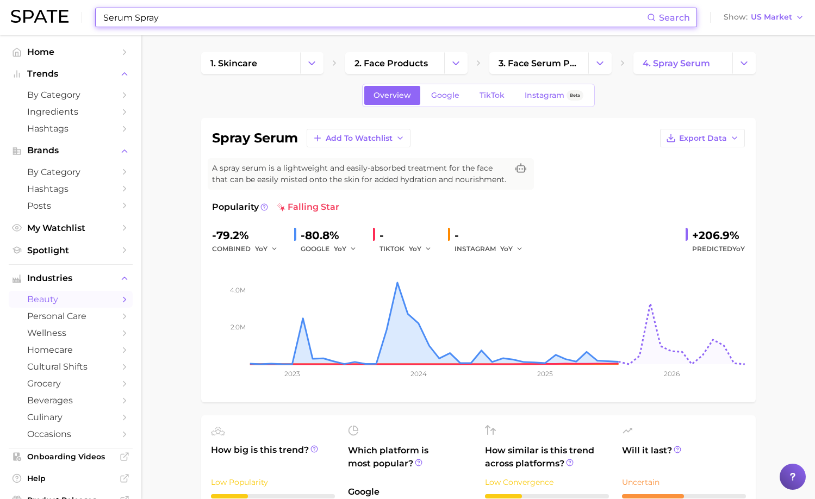
type input "]"
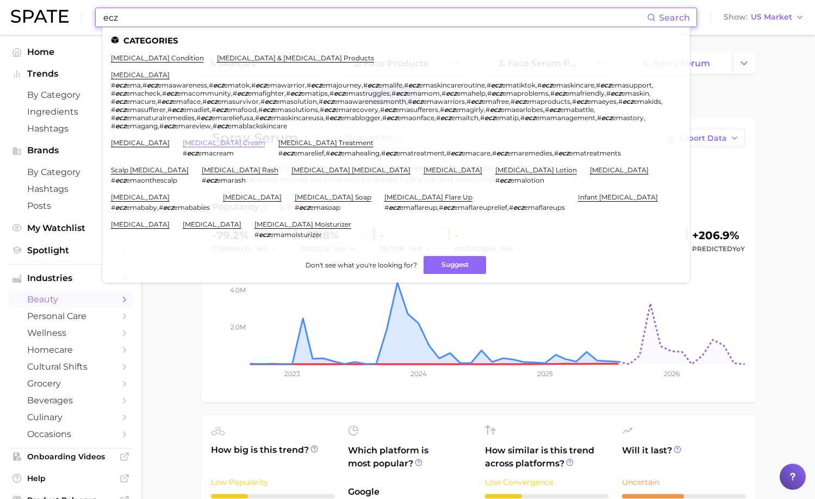
type input "ecz"
click at [222, 140] on link "[MEDICAL_DATA] cream" at bounding box center [224, 143] width 83 height 8
